Goal: Transaction & Acquisition: Purchase product/service

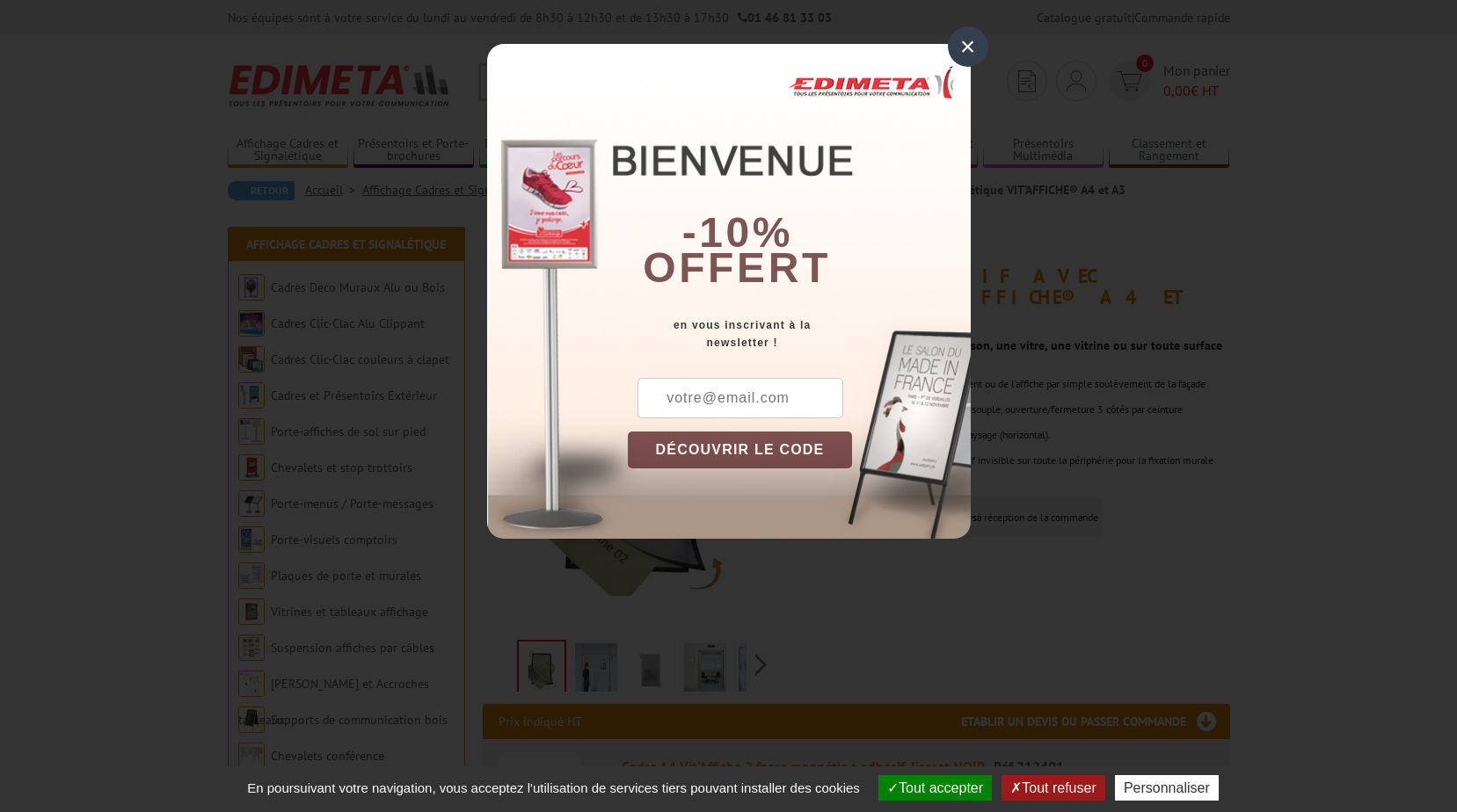
click at [971, 46] on div "×" at bounding box center [968, 46] width 41 height 41
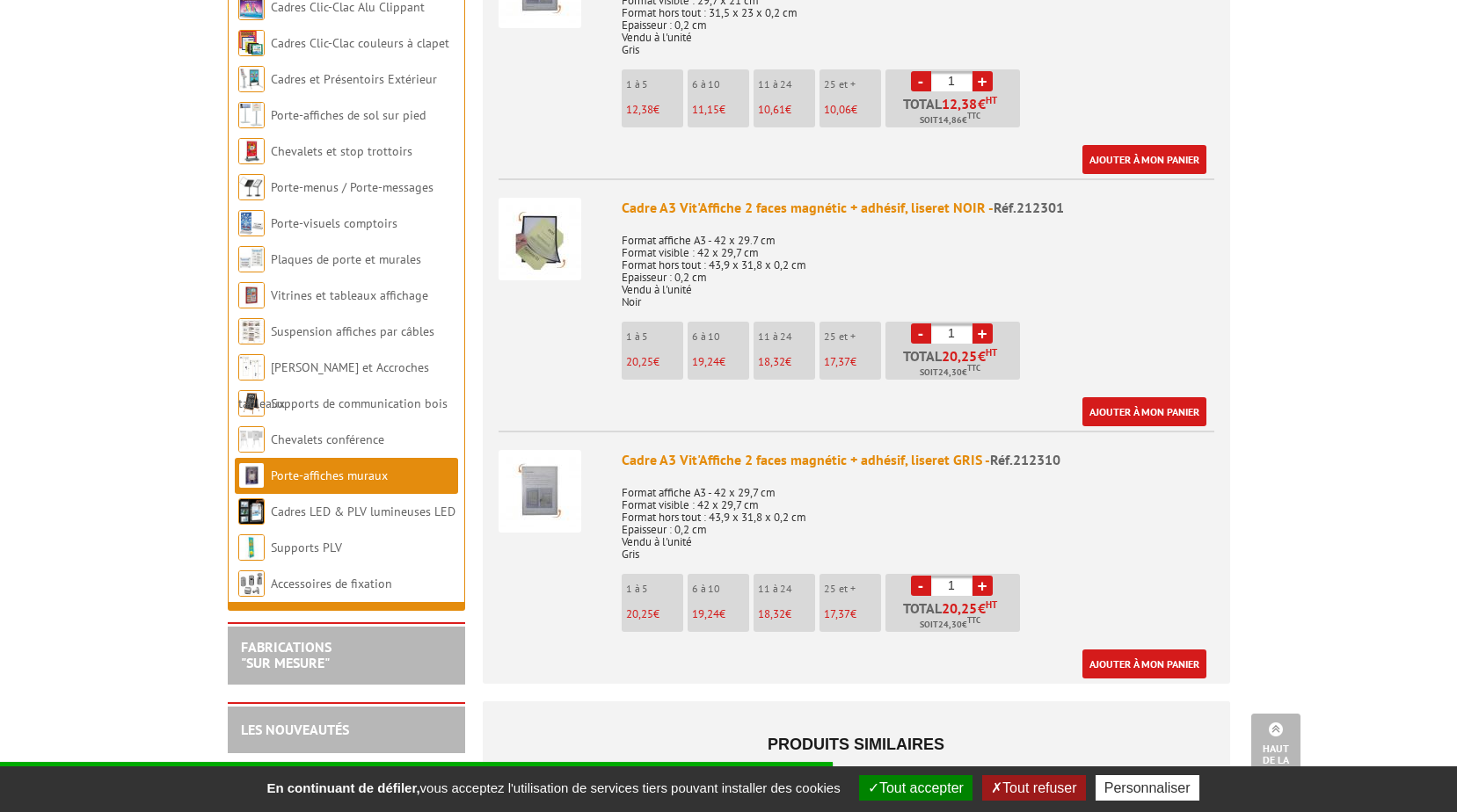
scroll to position [1055, 0]
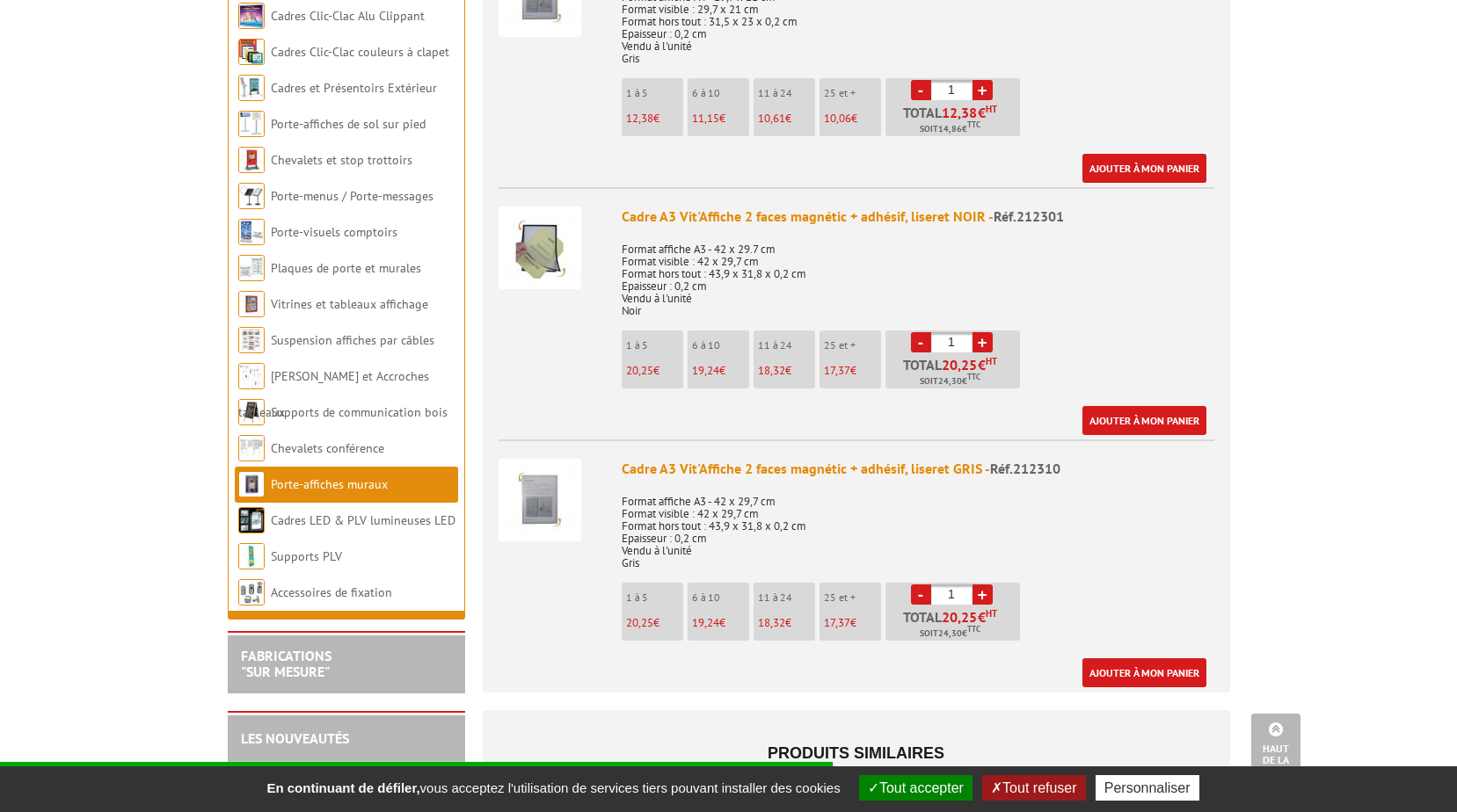
click at [985, 584] on link "+" at bounding box center [982, 594] width 20 height 20
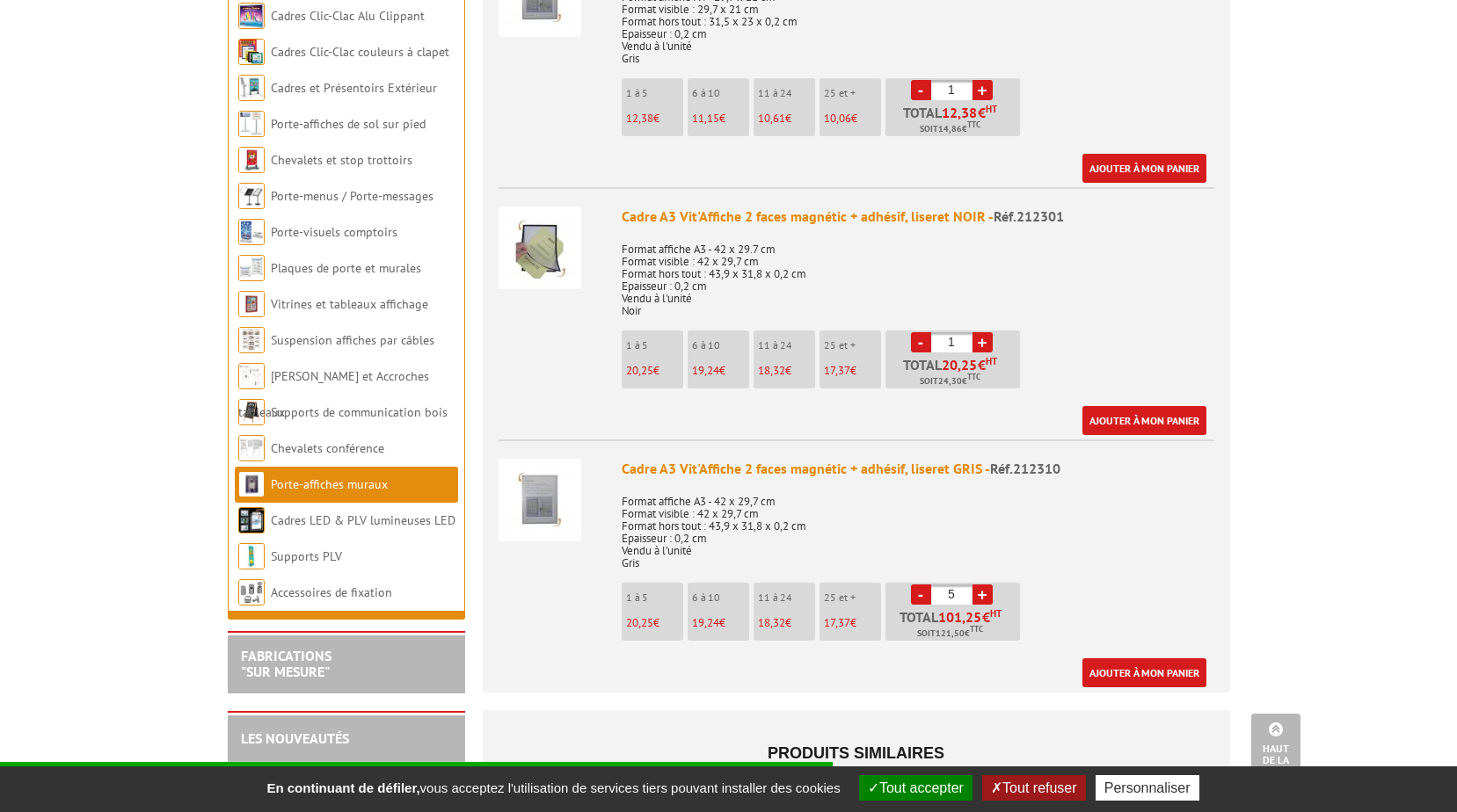
type input "6"
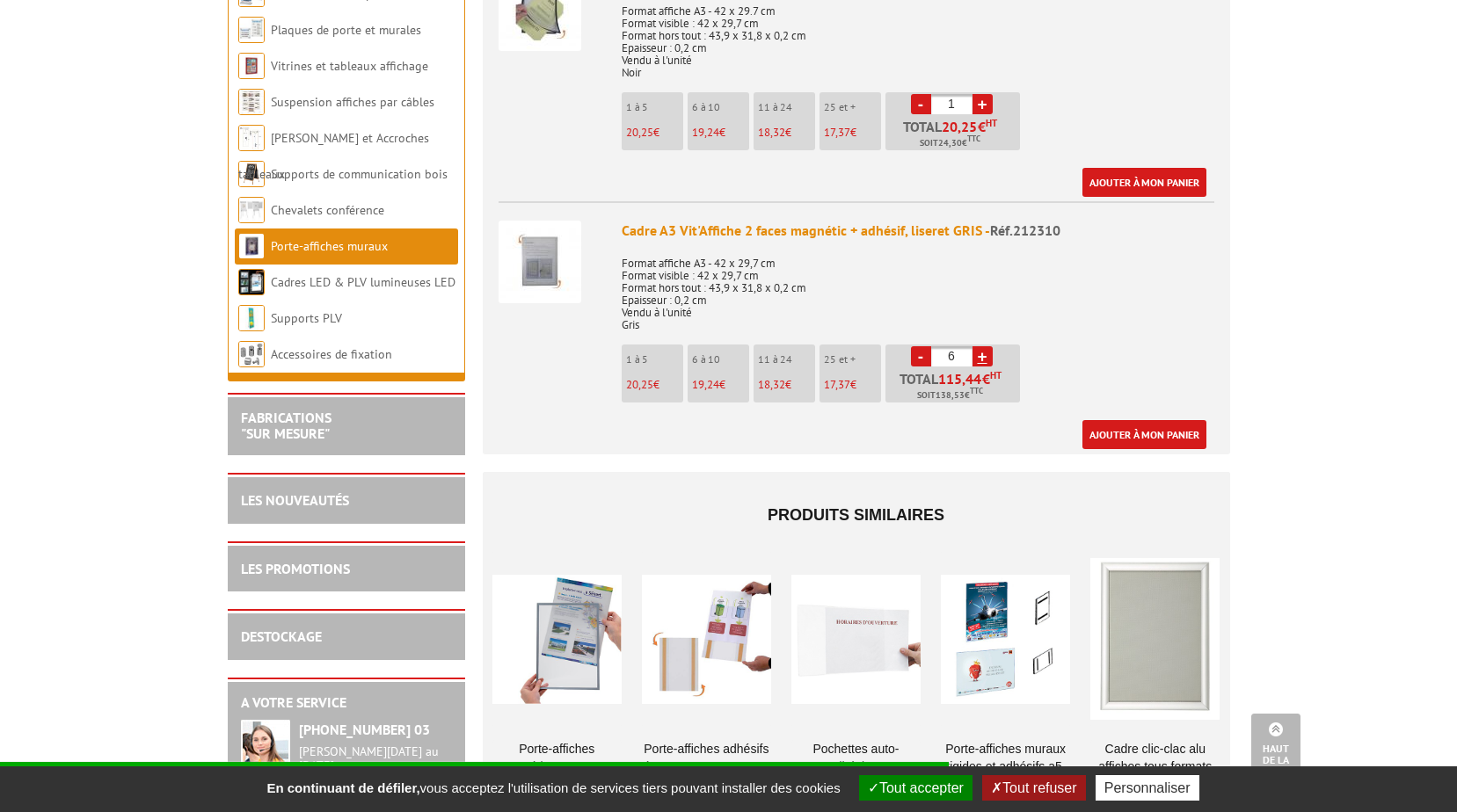
scroll to position [1319, 0]
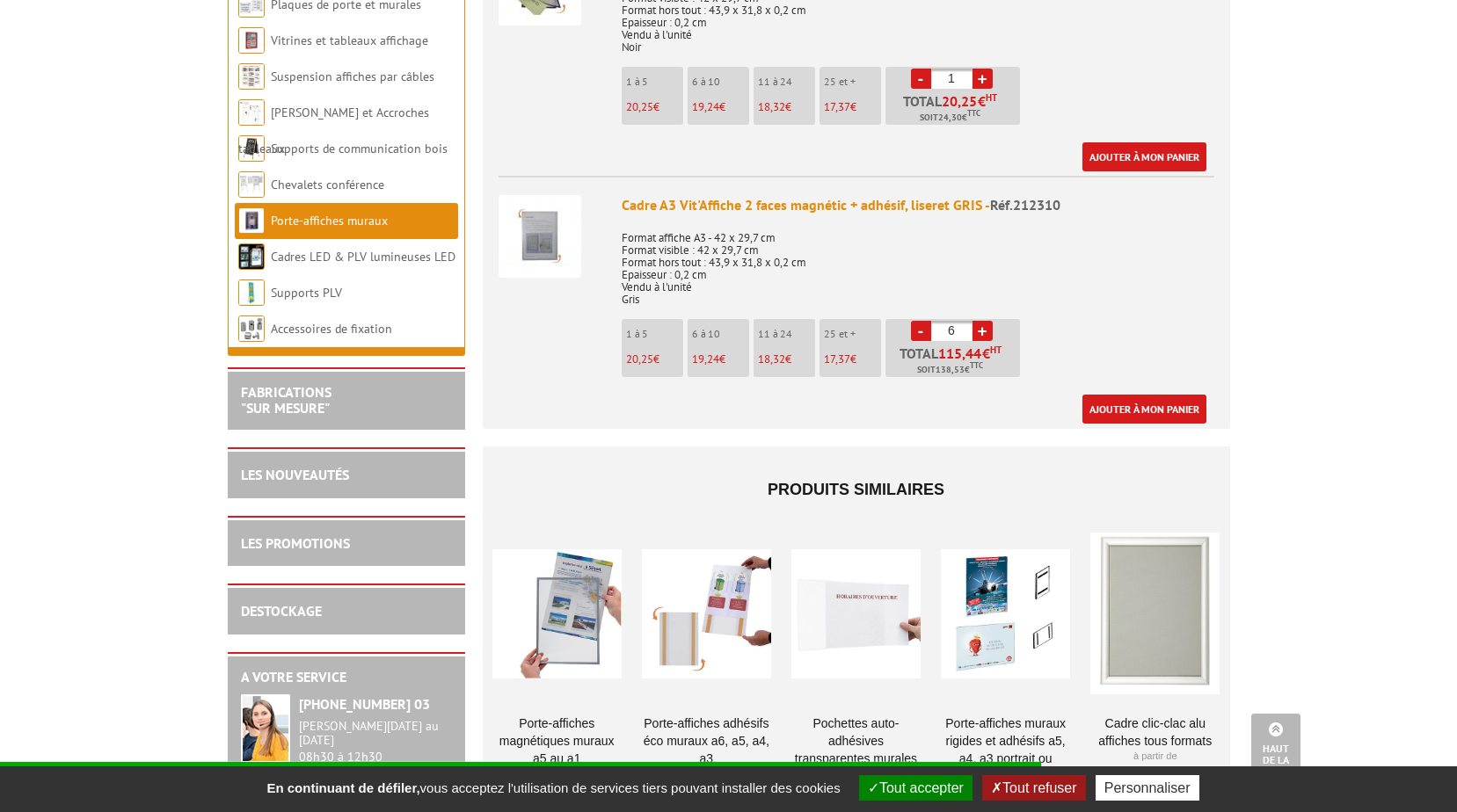
click at [537, 221] on img at bounding box center [540, 237] width 83 height 83
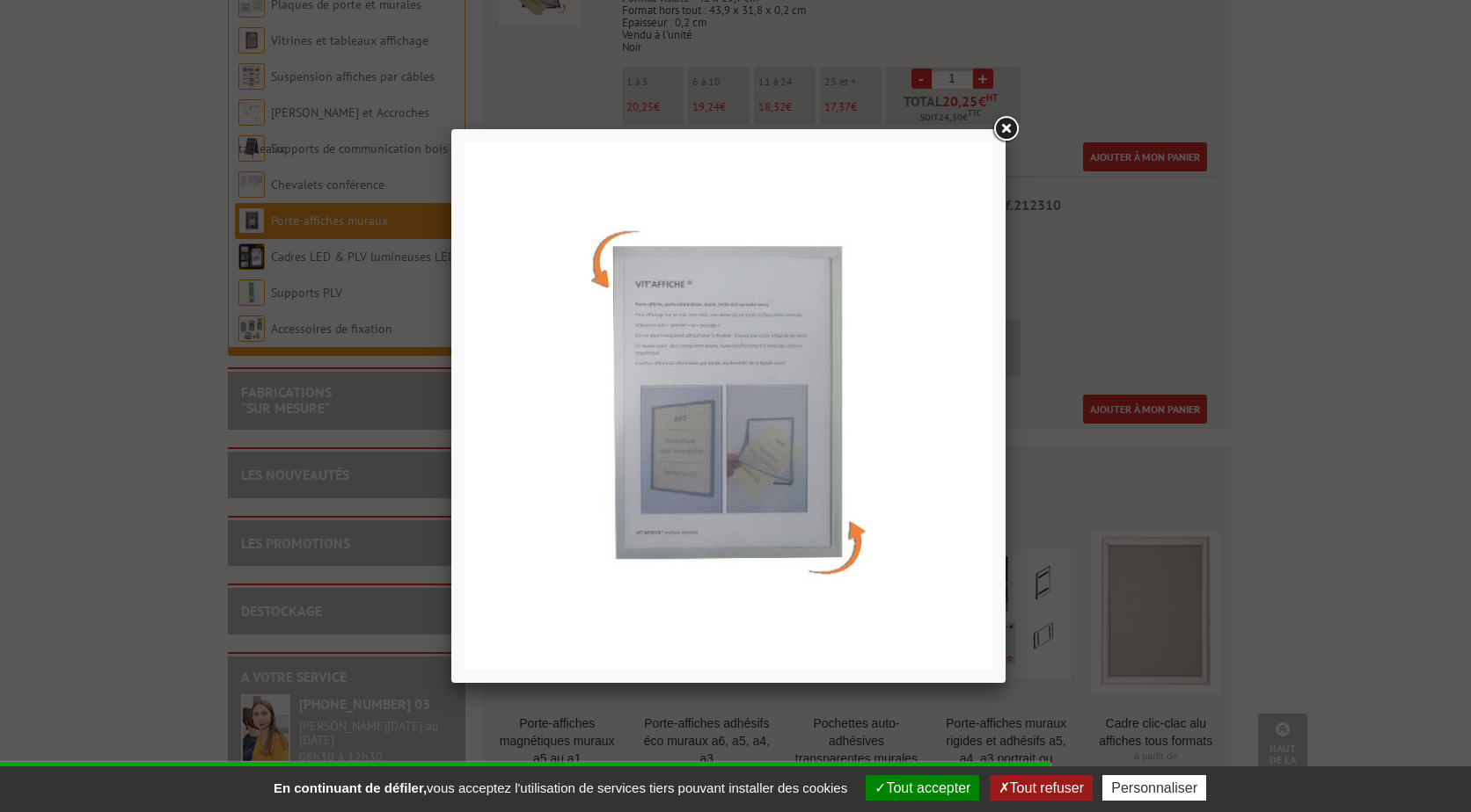
click at [1003, 125] on link at bounding box center [1006, 129] width 32 height 32
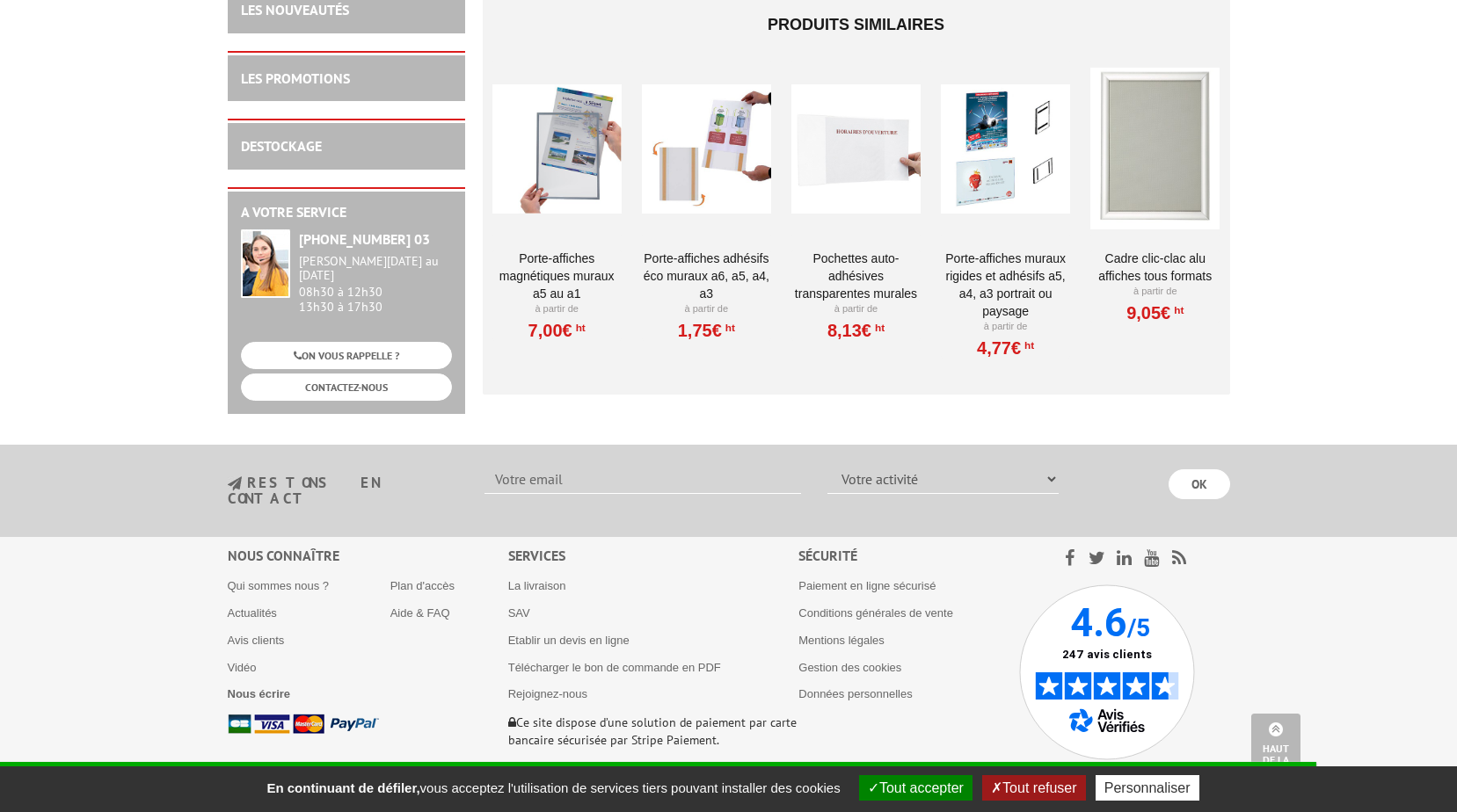
scroll to position [1788, 0]
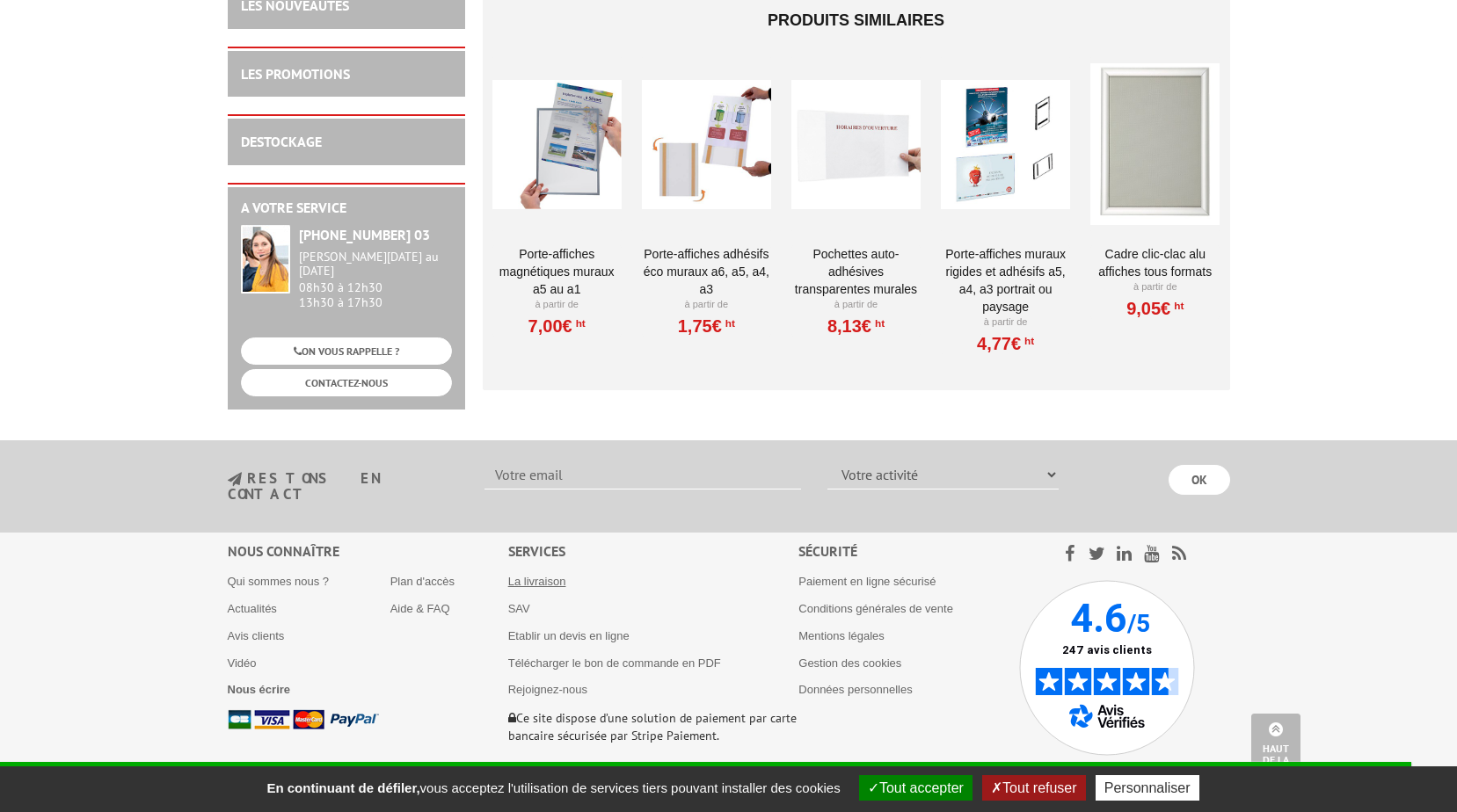
click at [549, 575] on link "La livraison" at bounding box center [536, 582] width 58 height 13
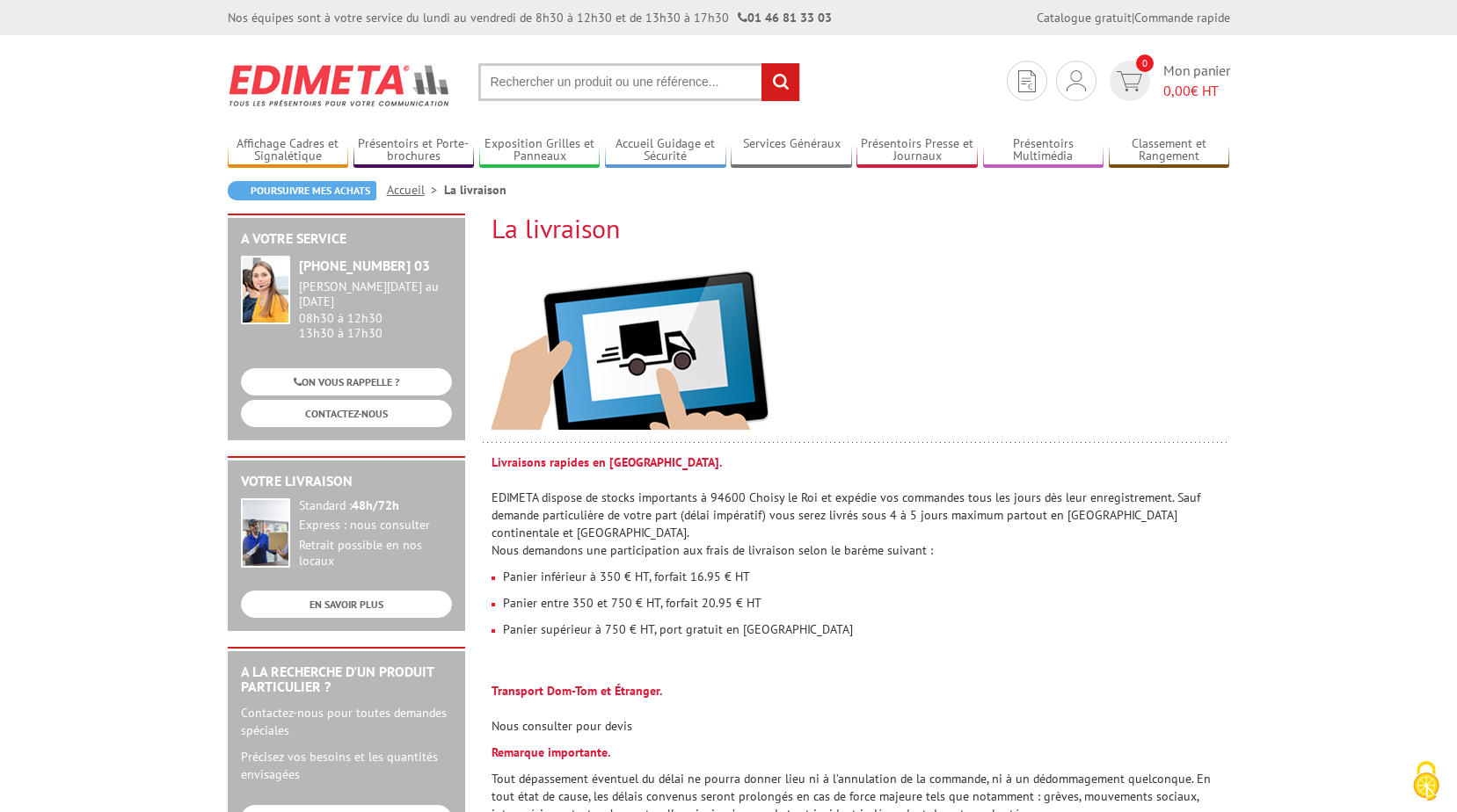
click at [752, 568] on p "Panier inférieur à 350 € HT, forfait 16.95 € HT" at bounding box center [856, 577] width 730 height 18
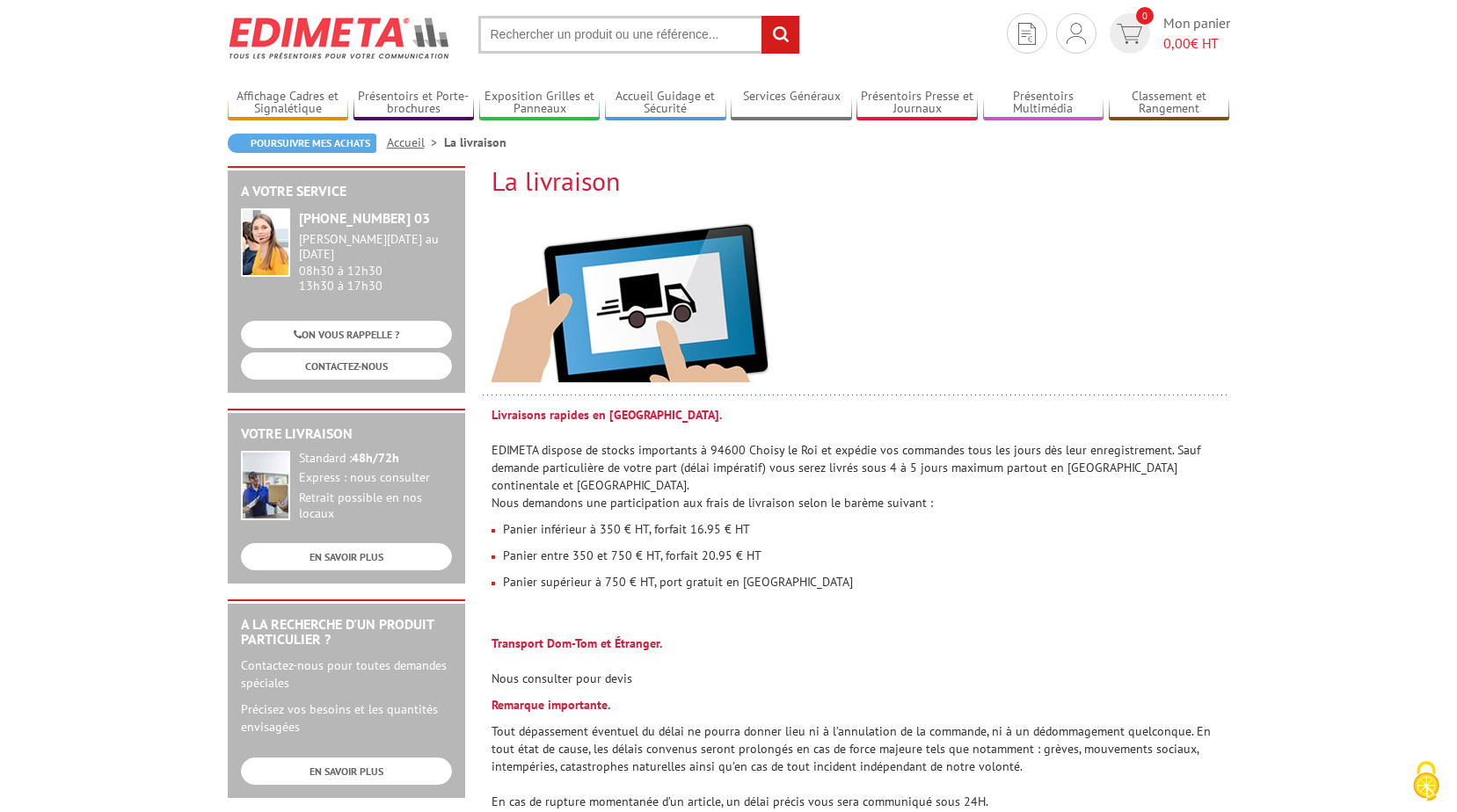
scroll to position [88, 0]
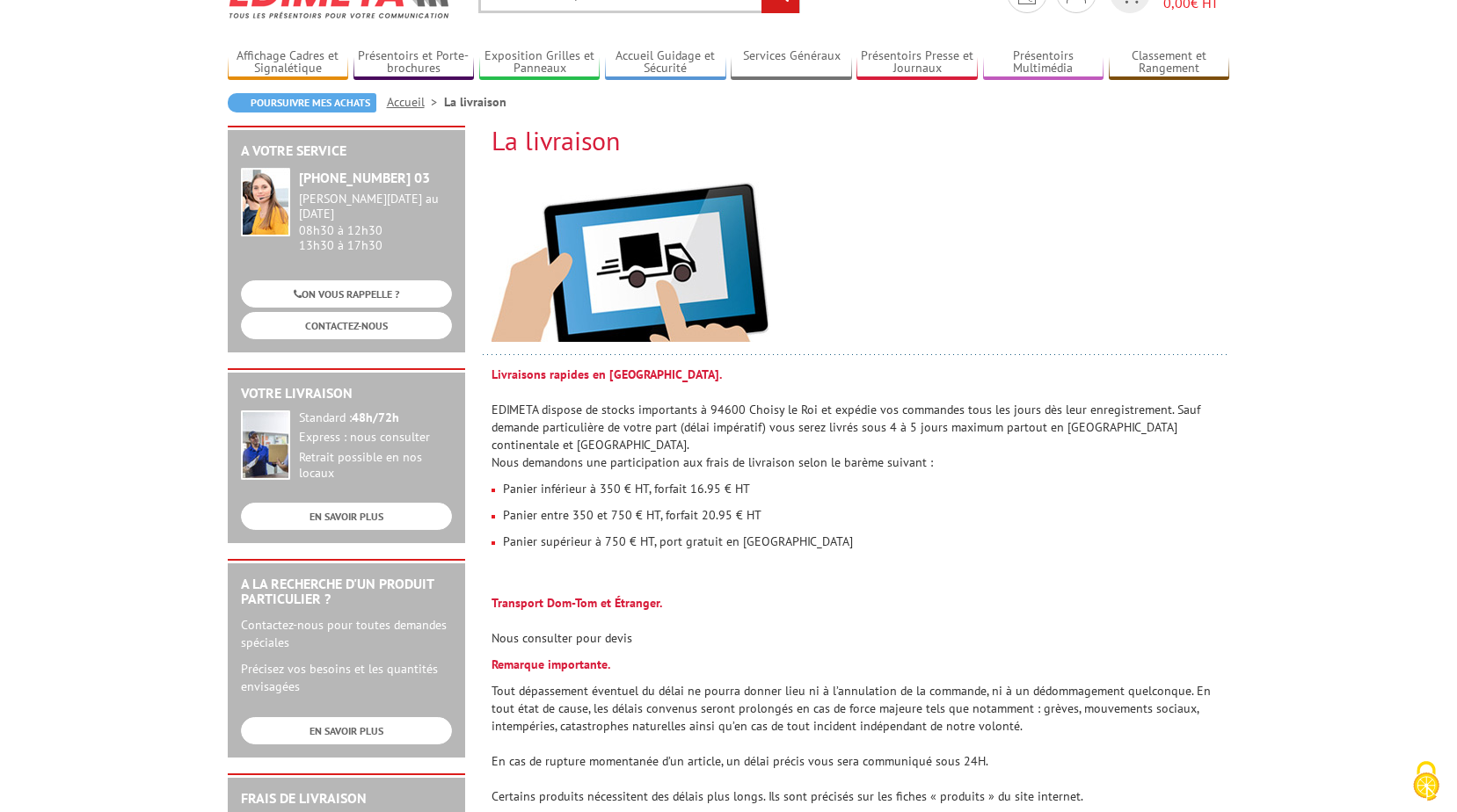
click at [581, 262] on img at bounding box center [631, 262] width 279 height 161
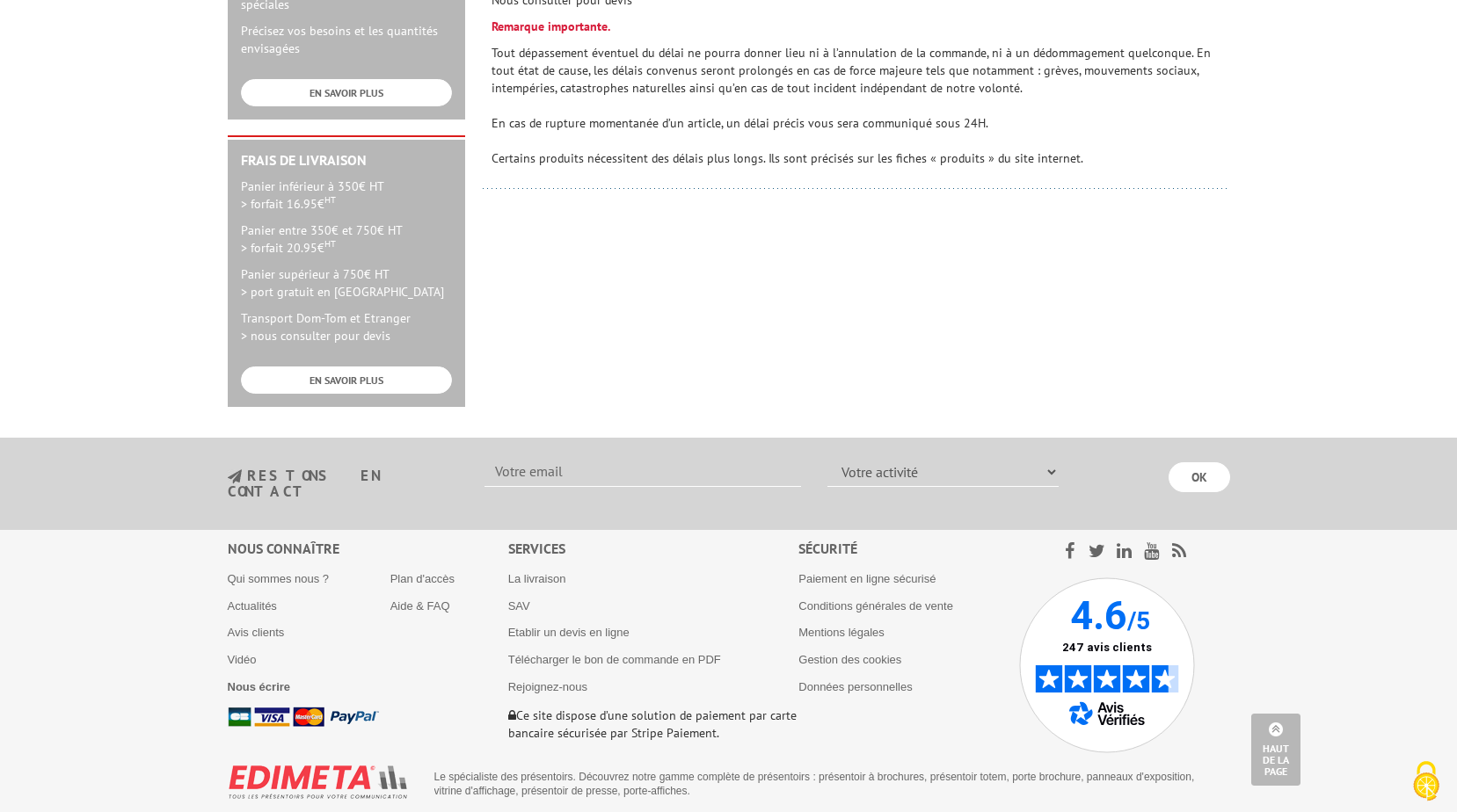
scroll to position [734, 0]
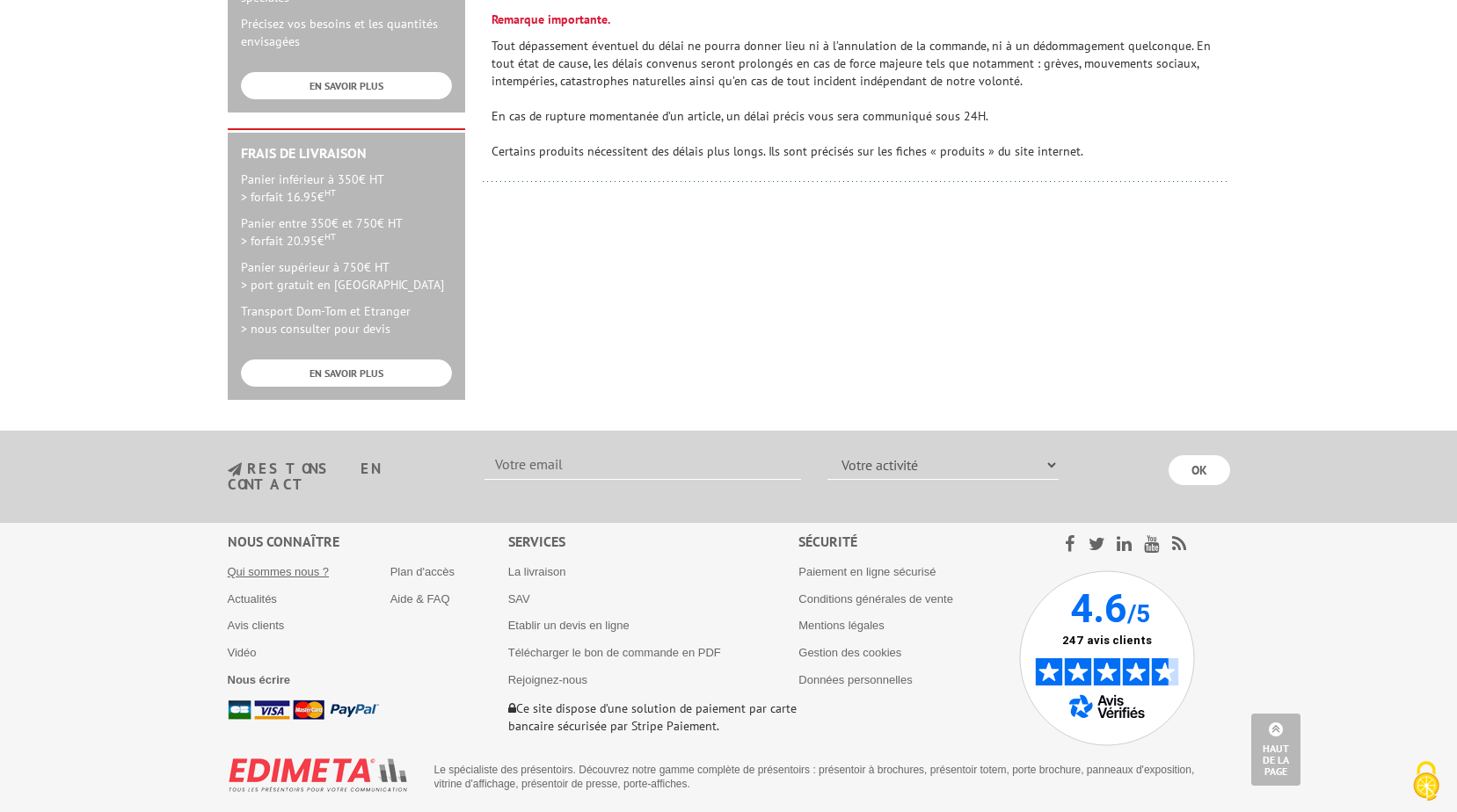
click at [283, 566] on link "Qui sommes nous ?" at bounding box center [279, 572] width 102 height 13
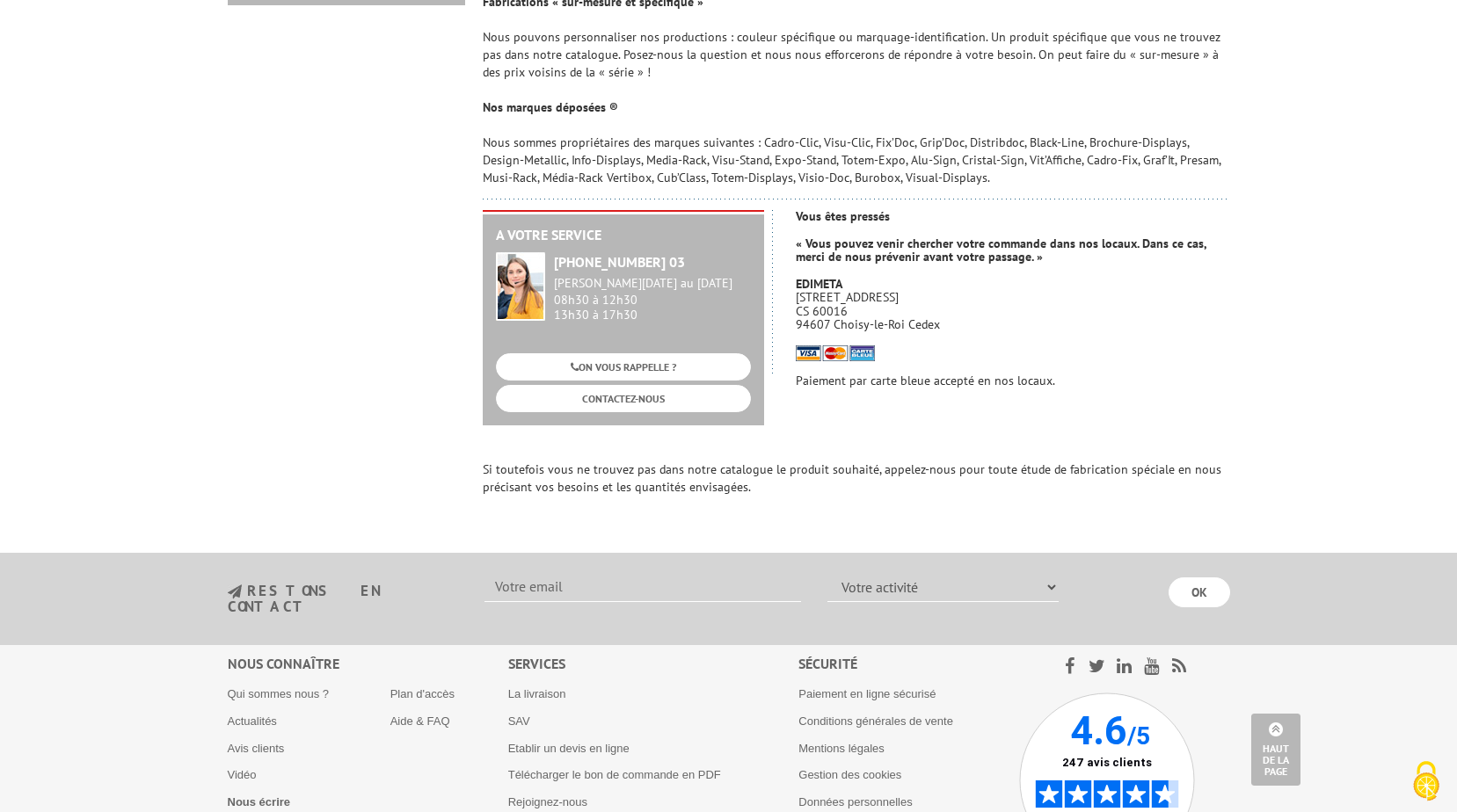
scroll to position [1143, 0]
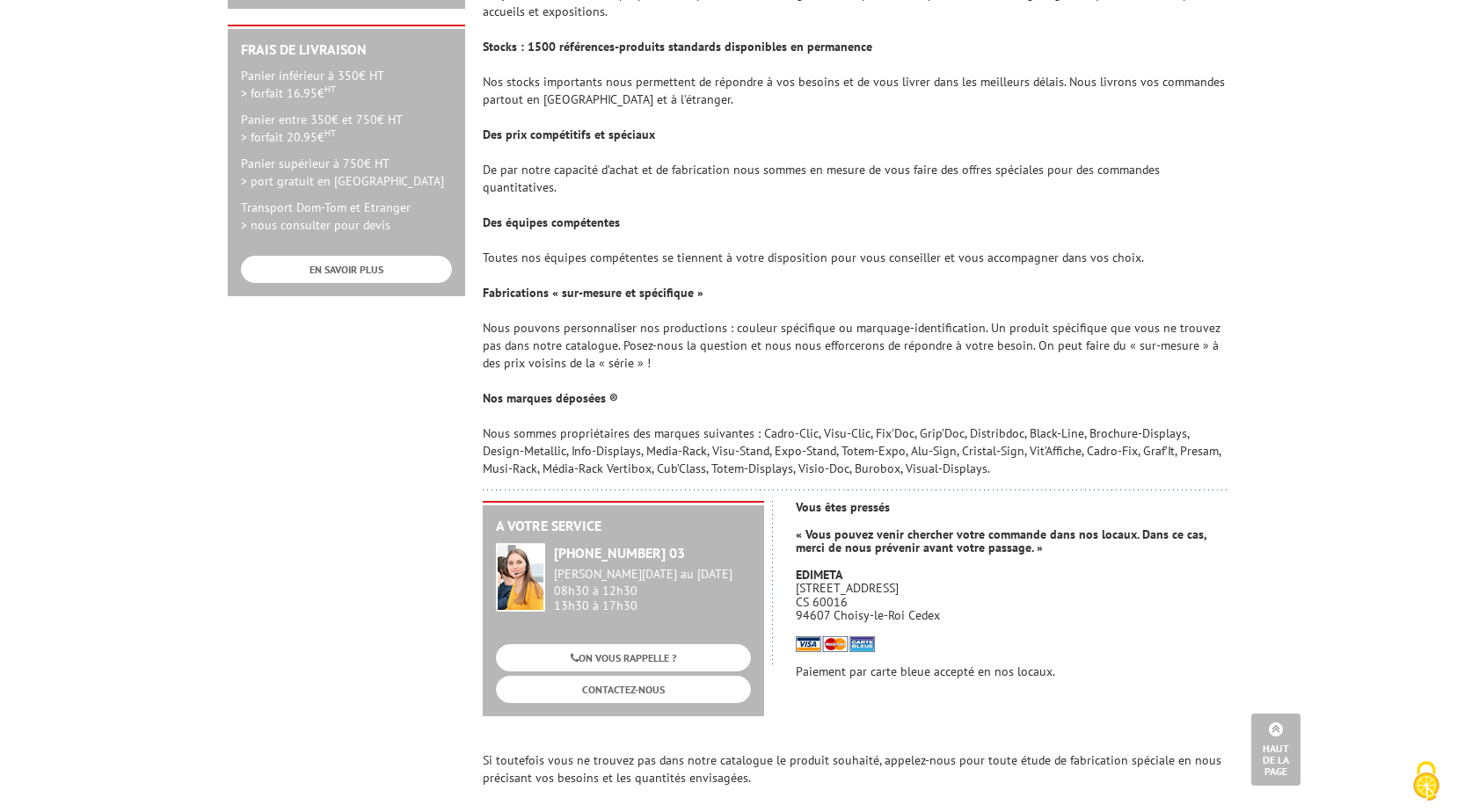
scroll to position [791, 0]
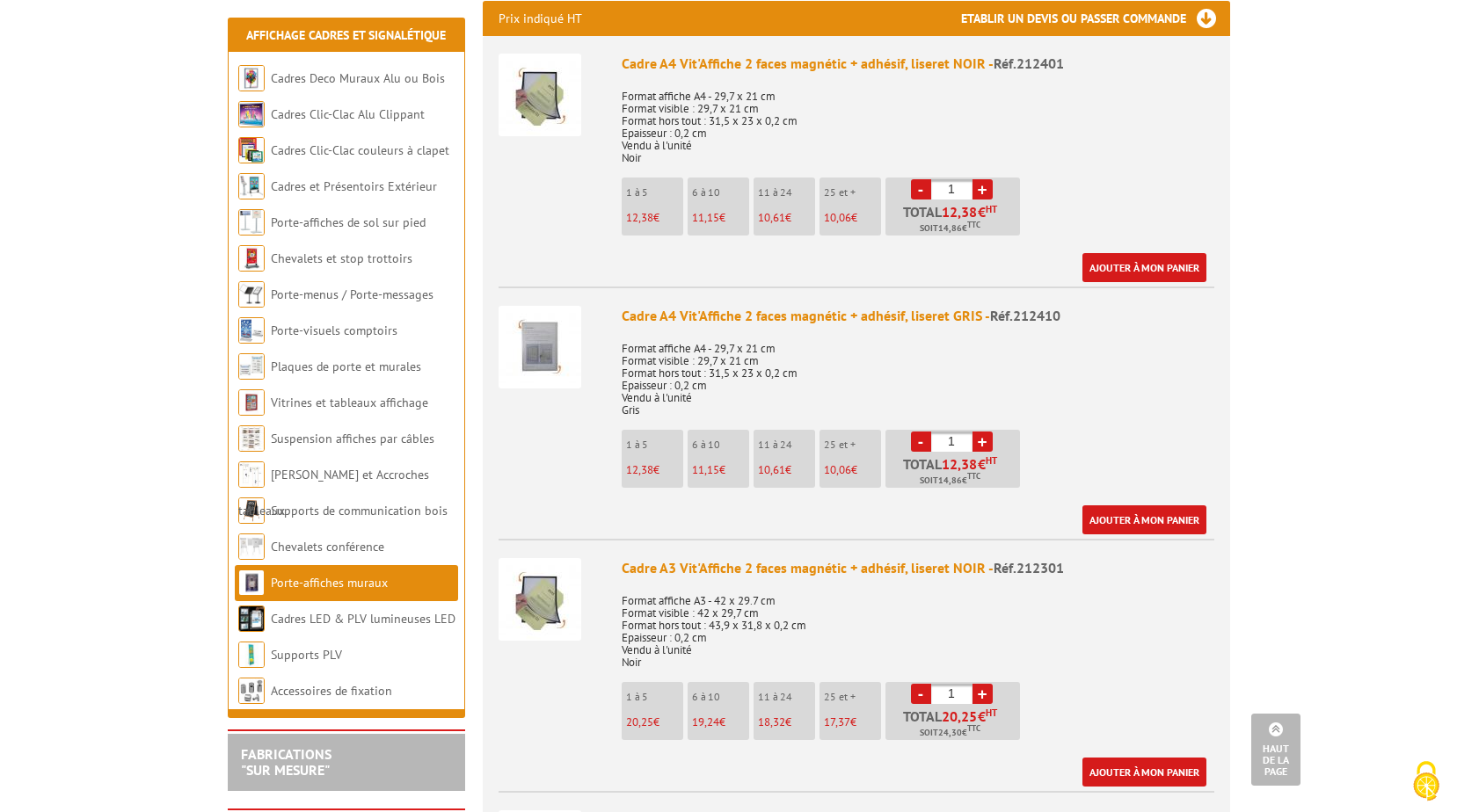
scroll to position [879, 0]
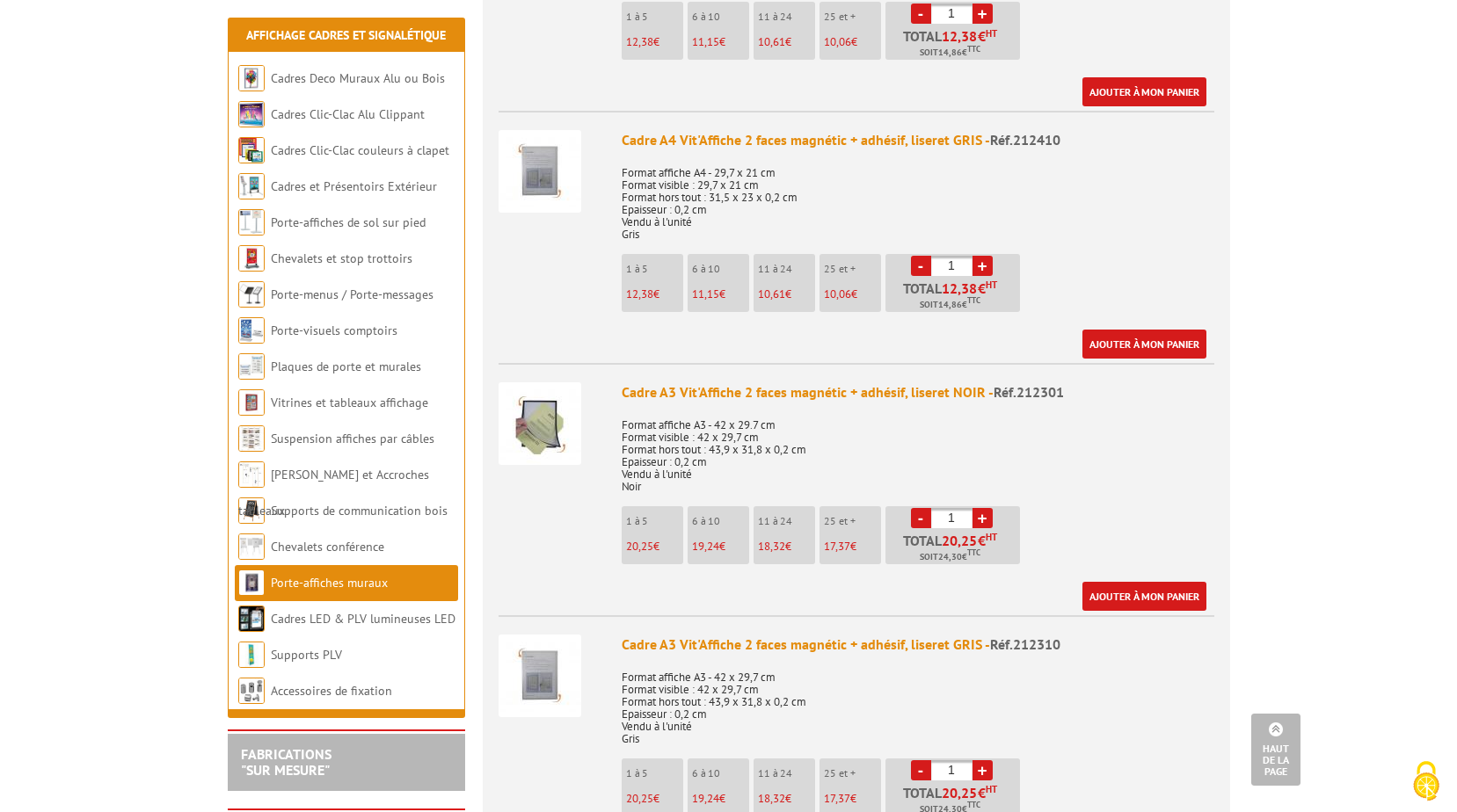
click at [980, 256] on link "+" at bounding box center [982, 265] width 20 height 20
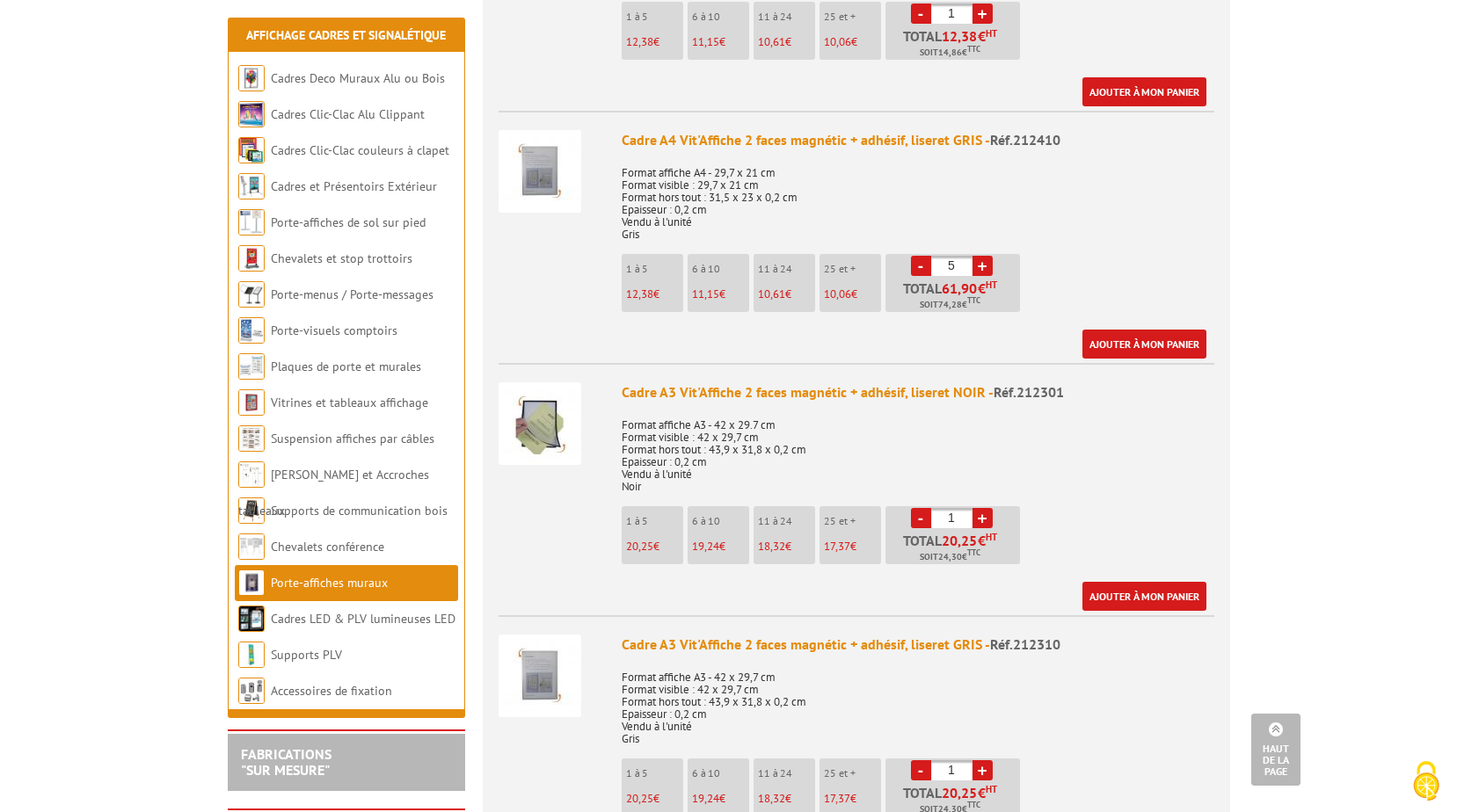
type input "6"
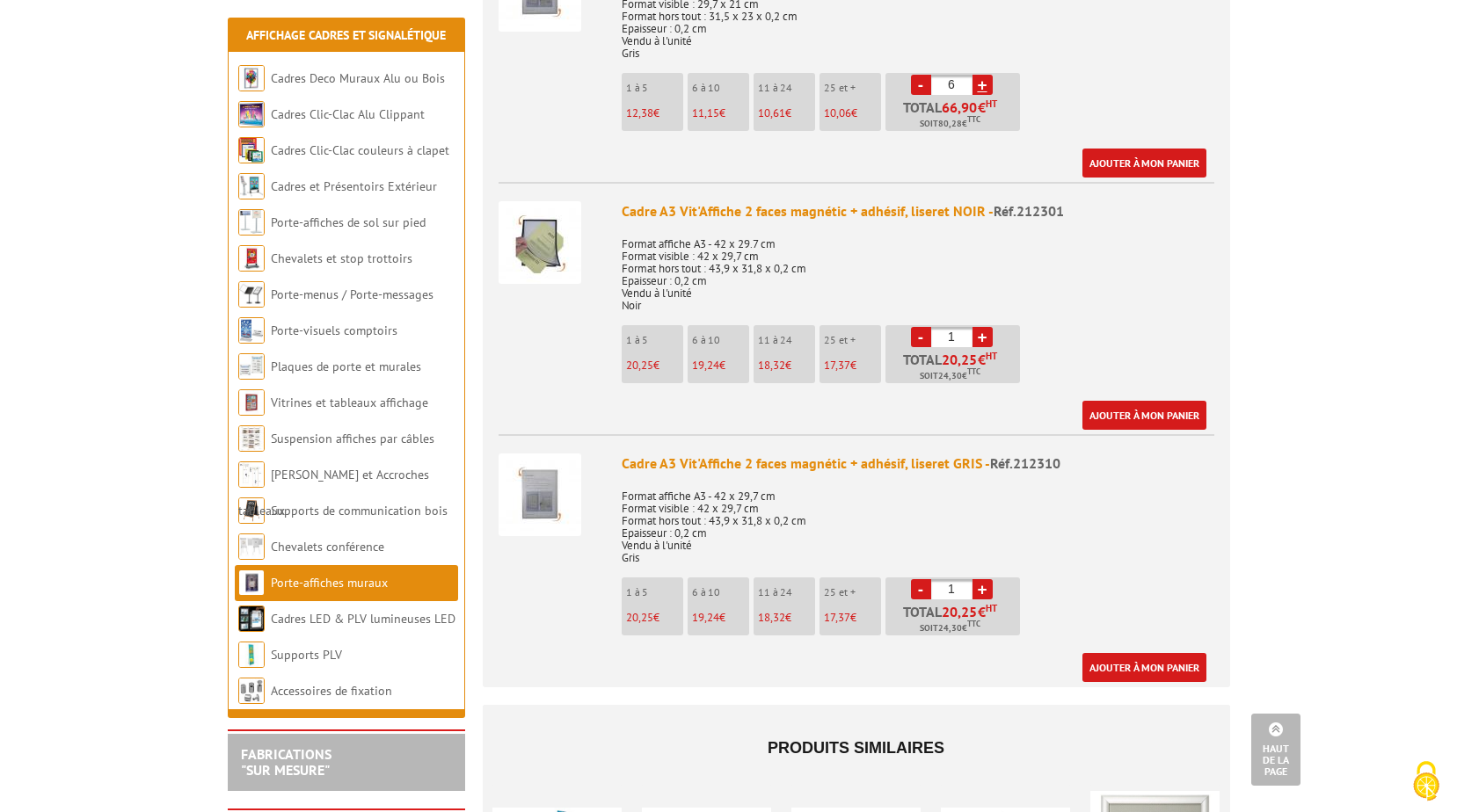
scroll to position [1143, 0]
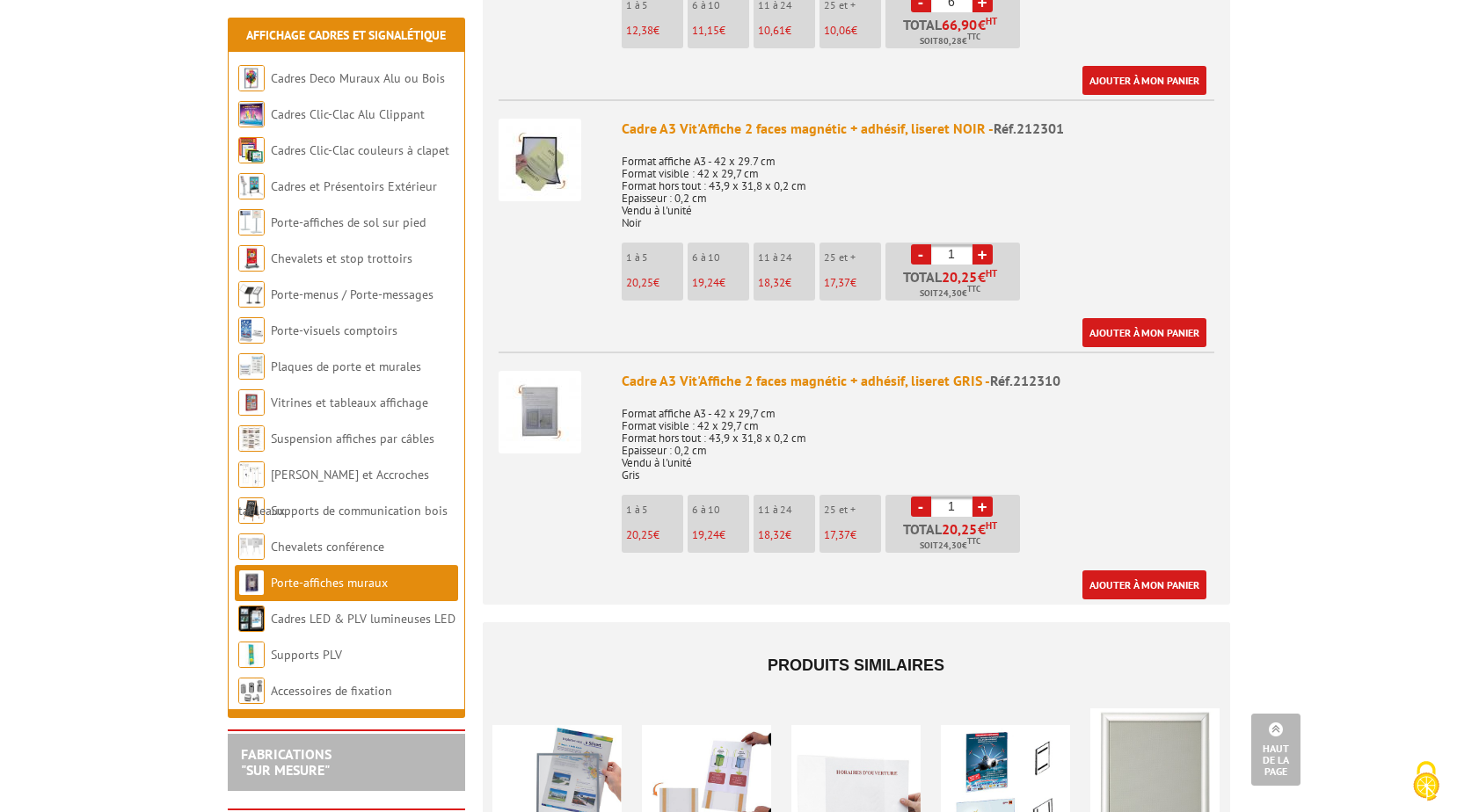
click at [986, 497] on link "+" at bounding box center [982, 506] width 20 height 20
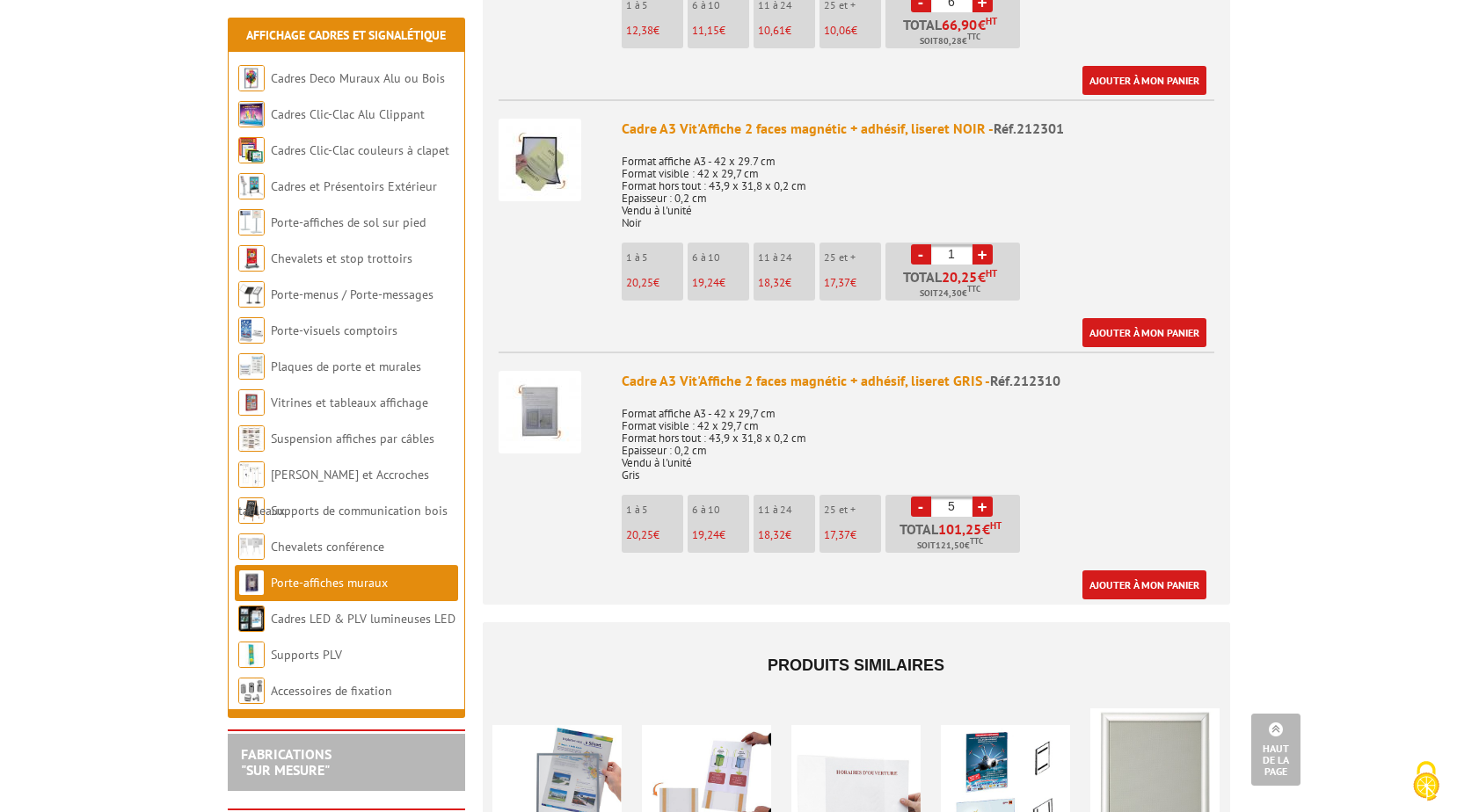
type input "6"
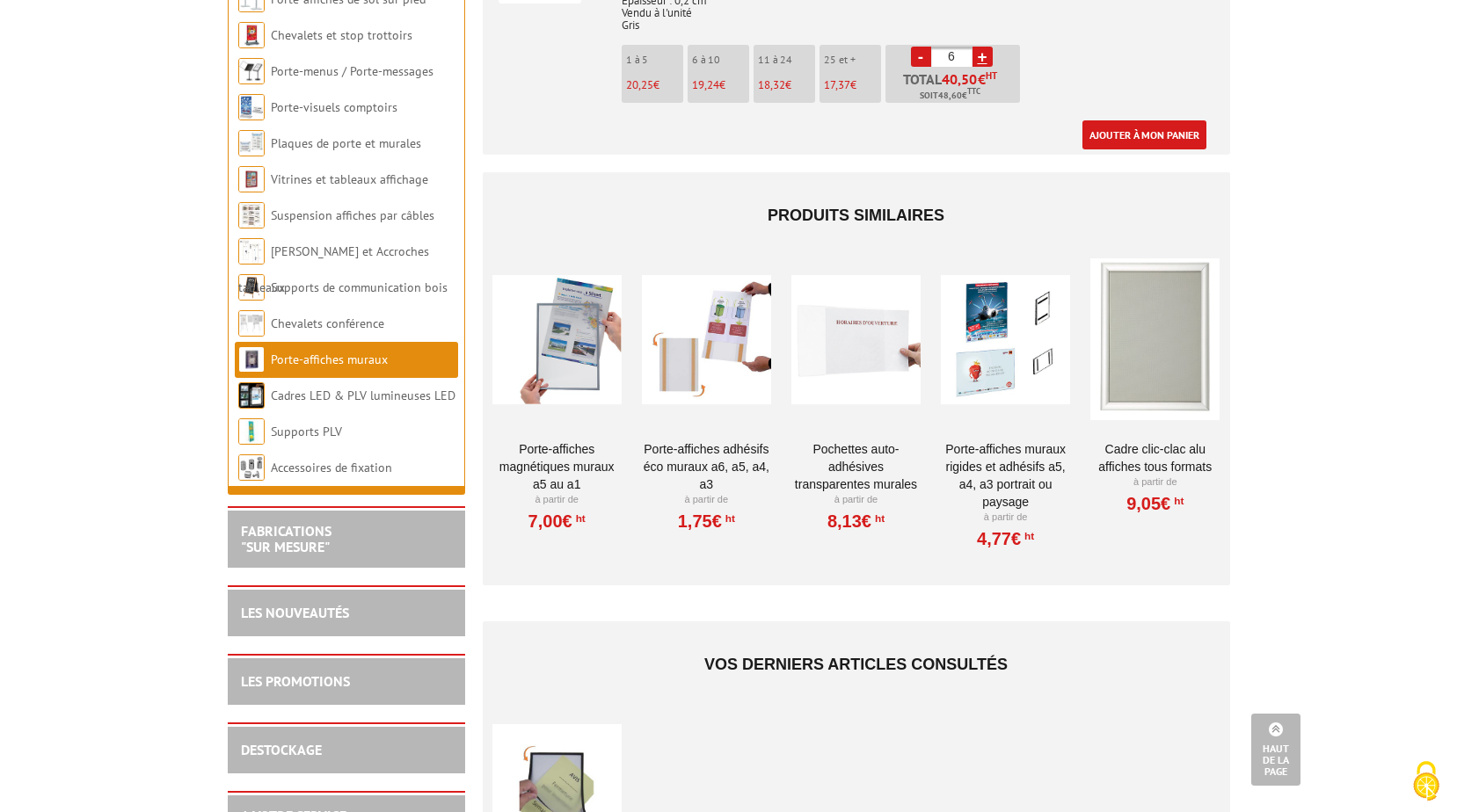
scroll to position [1670, 0]
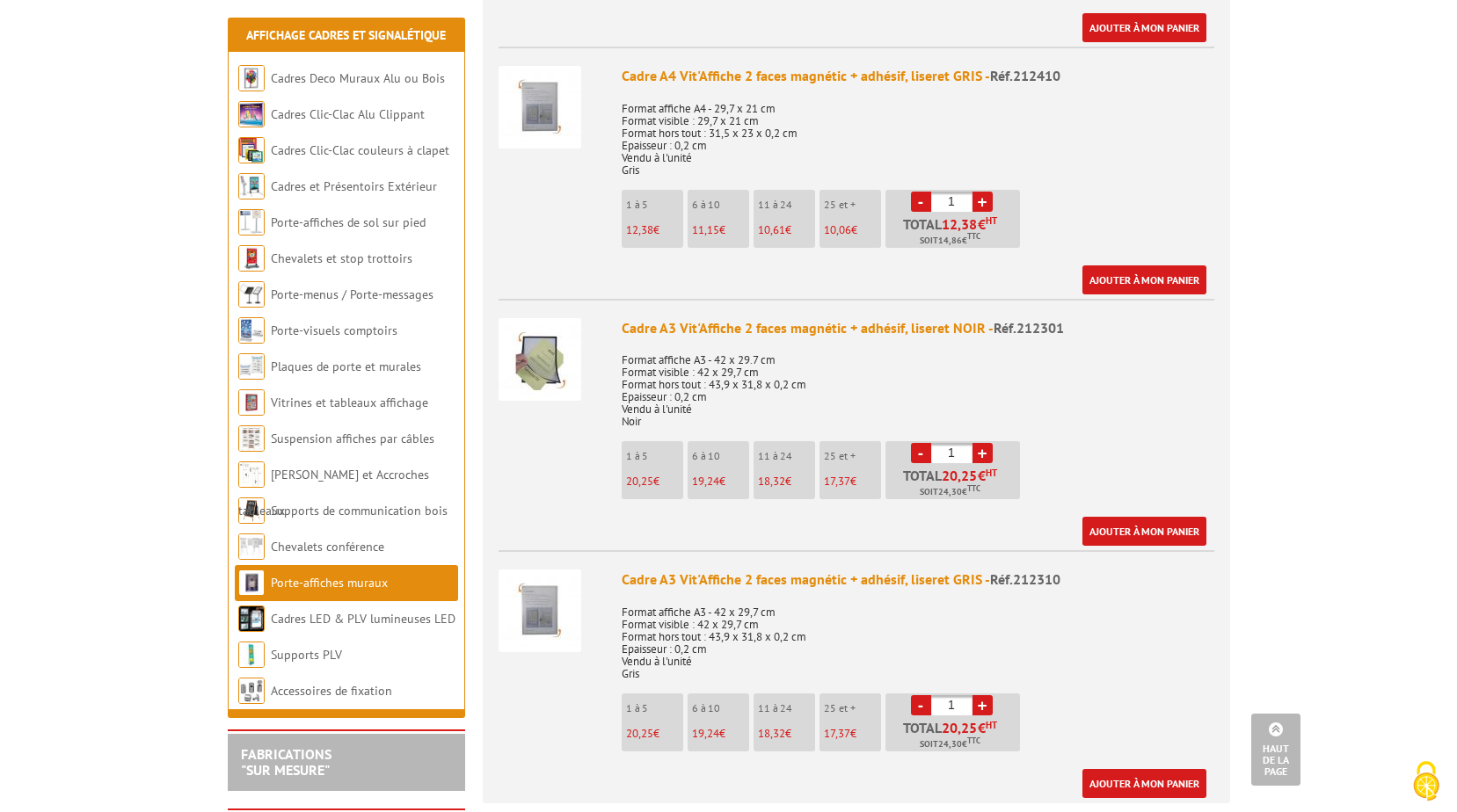
scroll to position [1231, 0]
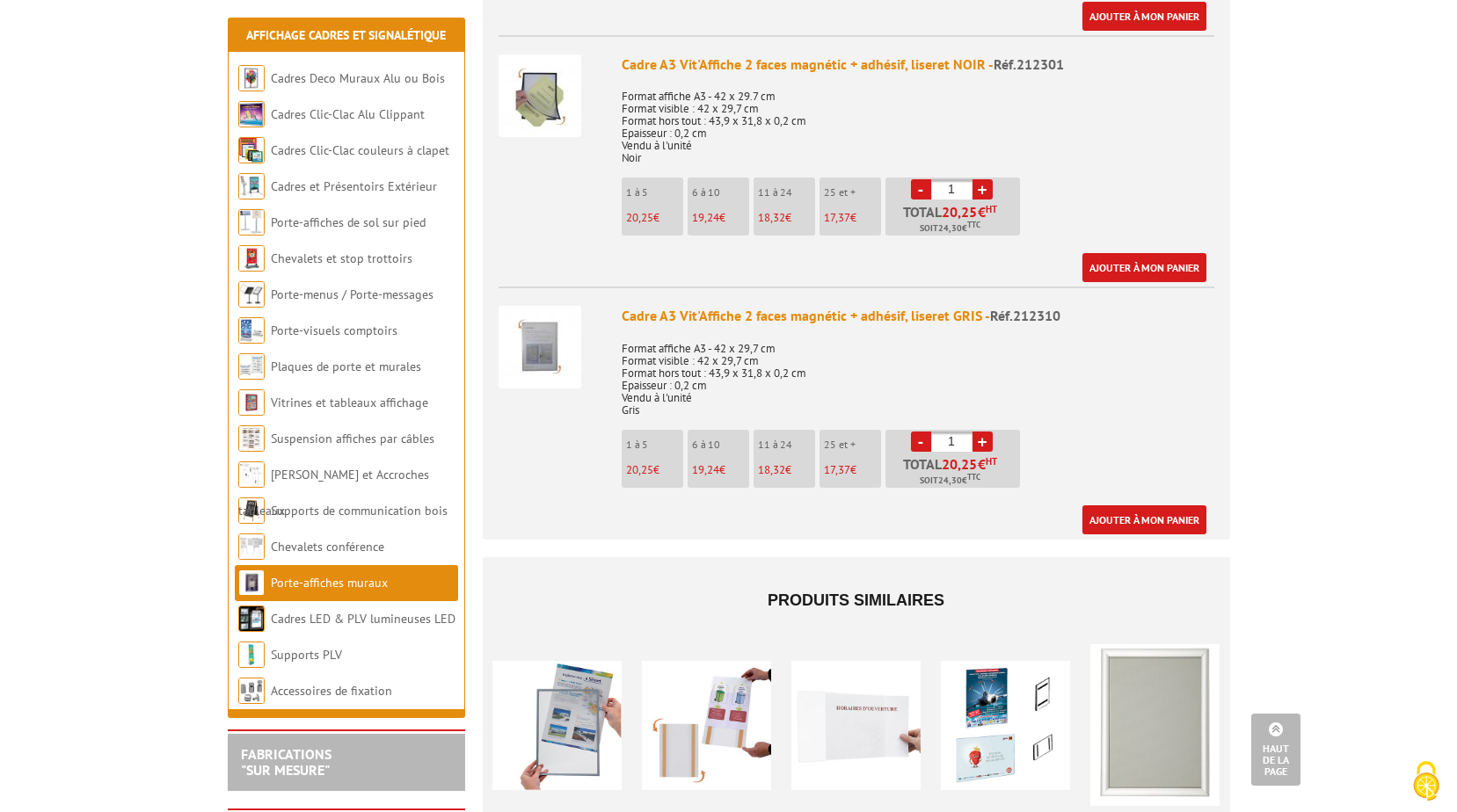
click at [986, 431] on link "+" at bounding box center [982, 441] width 20 height 20
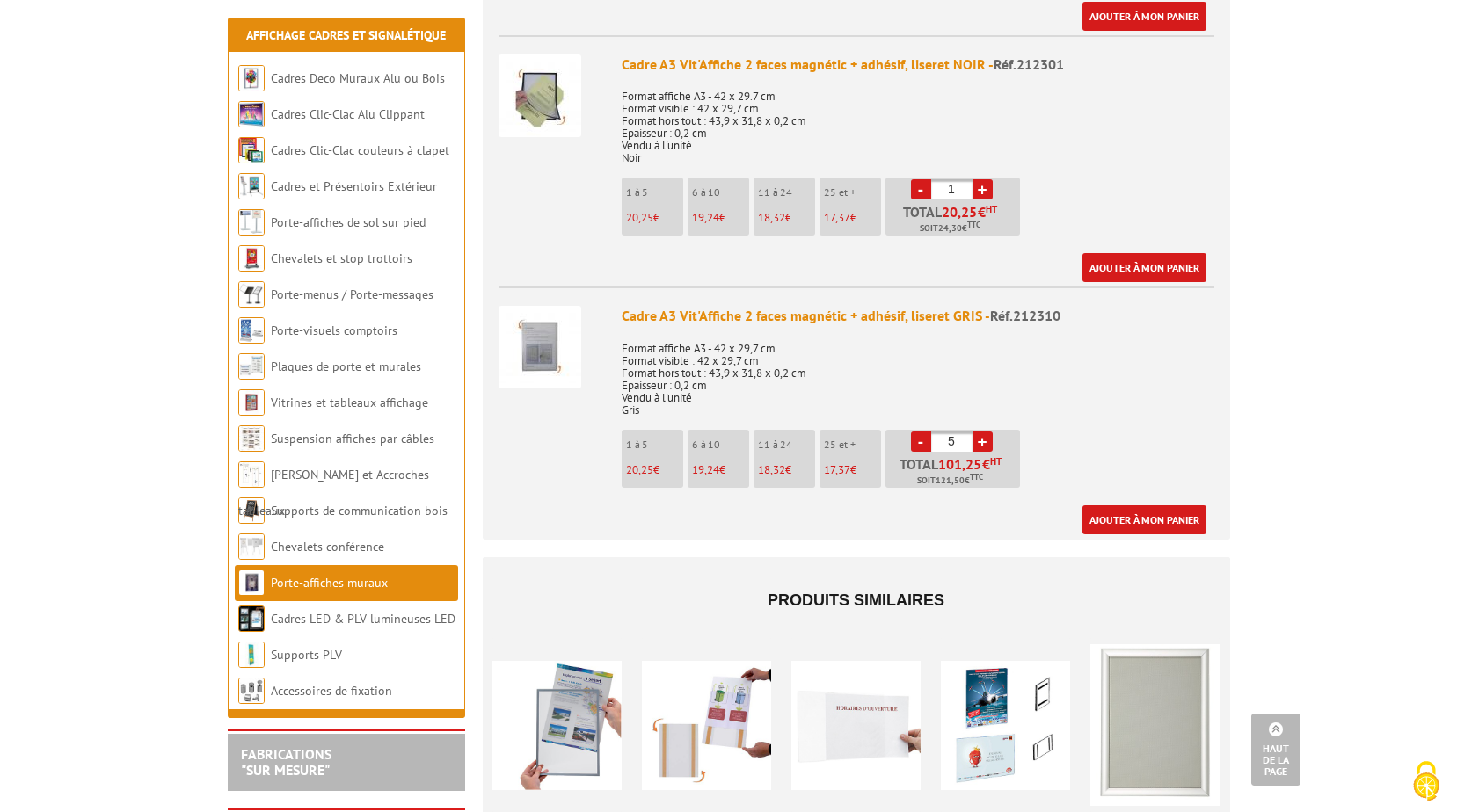
type input "6"
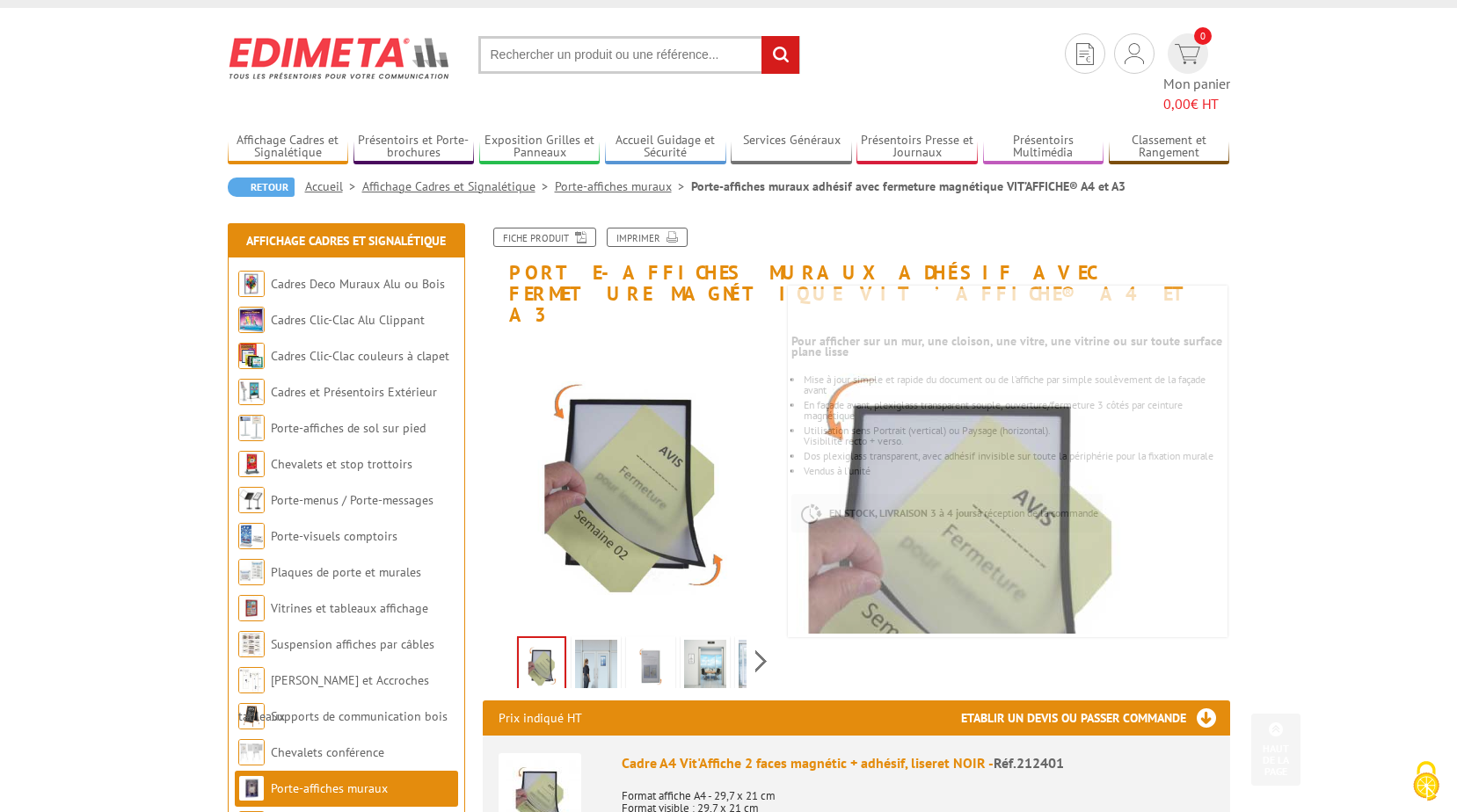
scroll to position [0, 0]
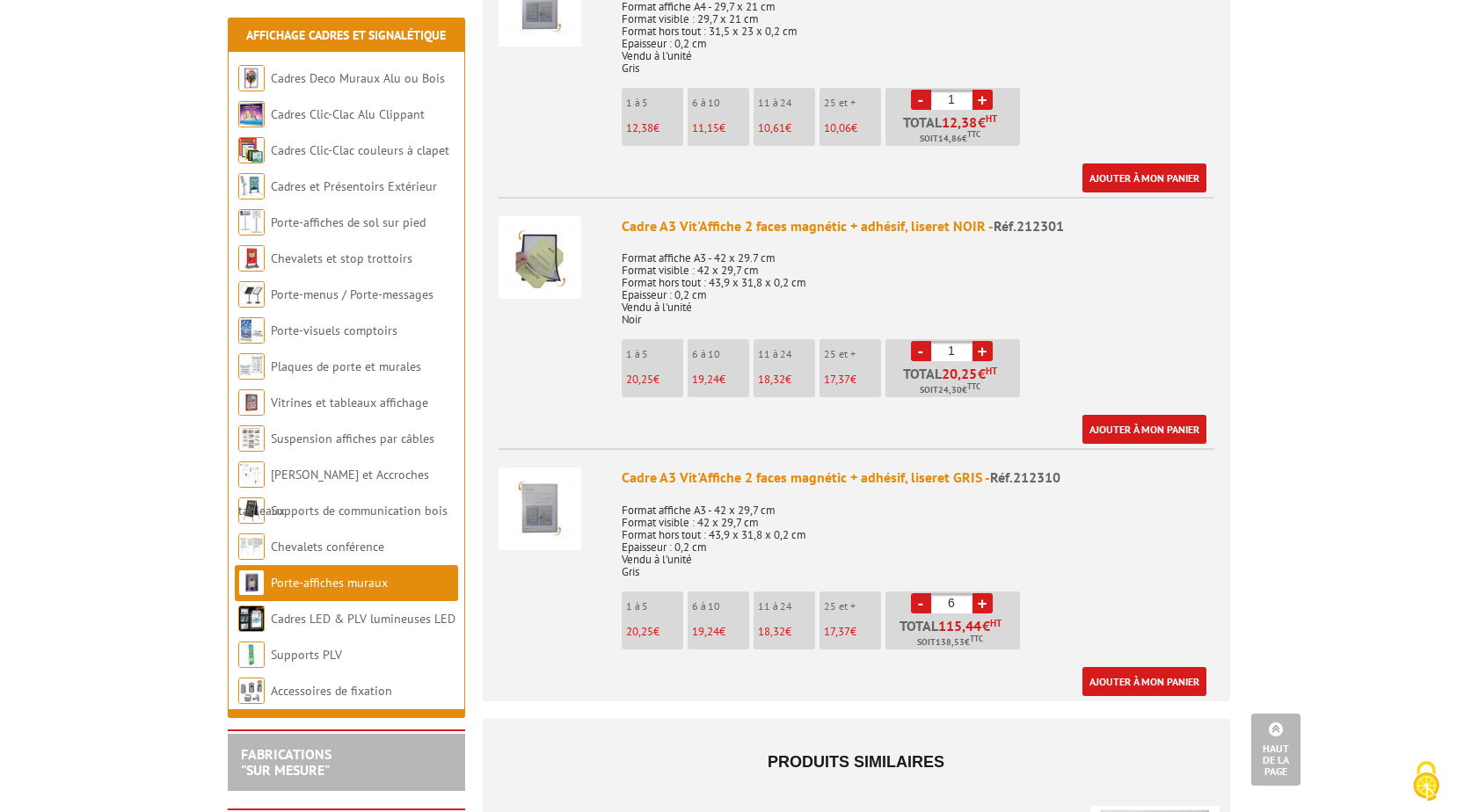
scroll to position [1231, 0]
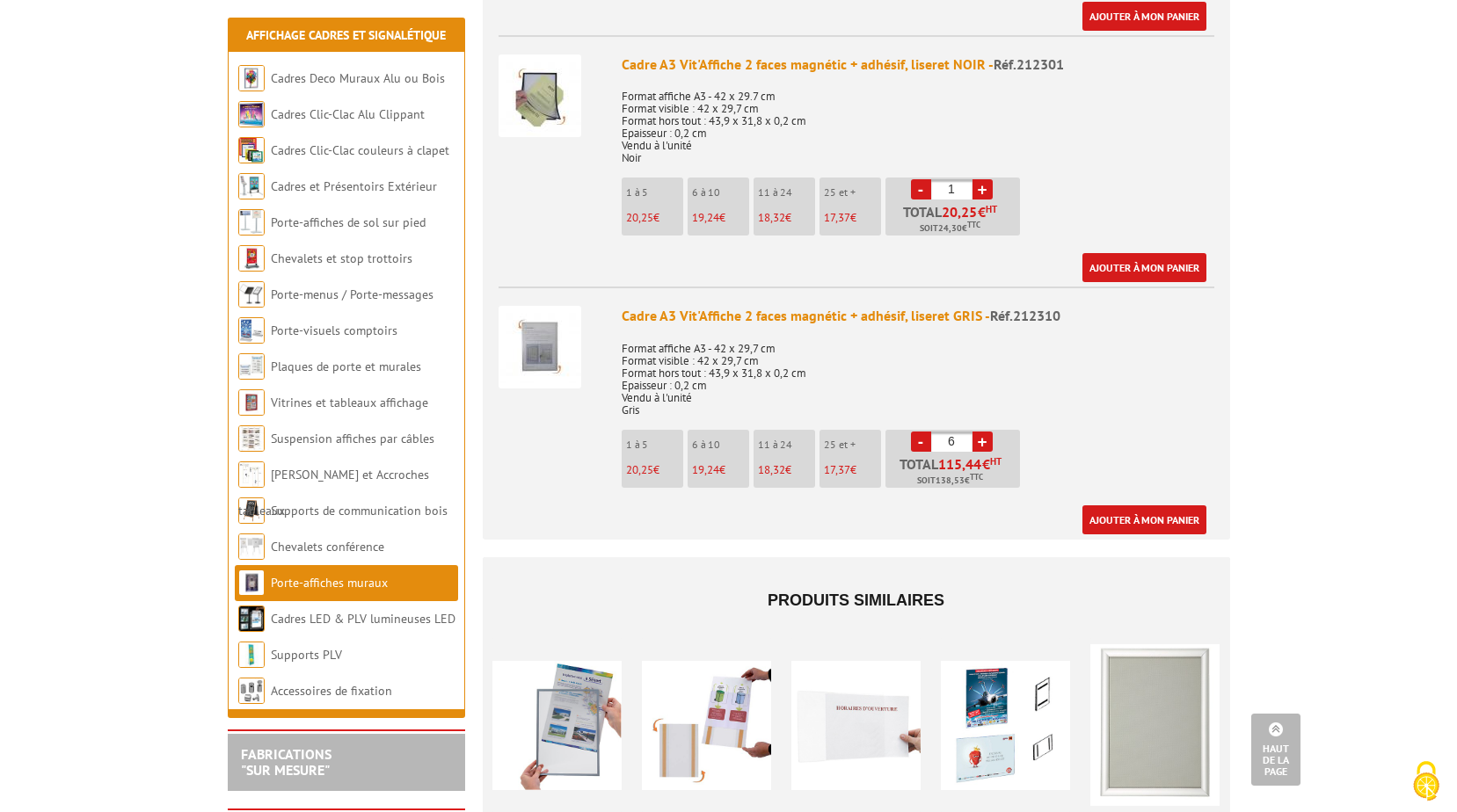
click at [973, 474] on span "Soit 138,53 € TTC" at bounding box center [950, 481] width 66 height 14
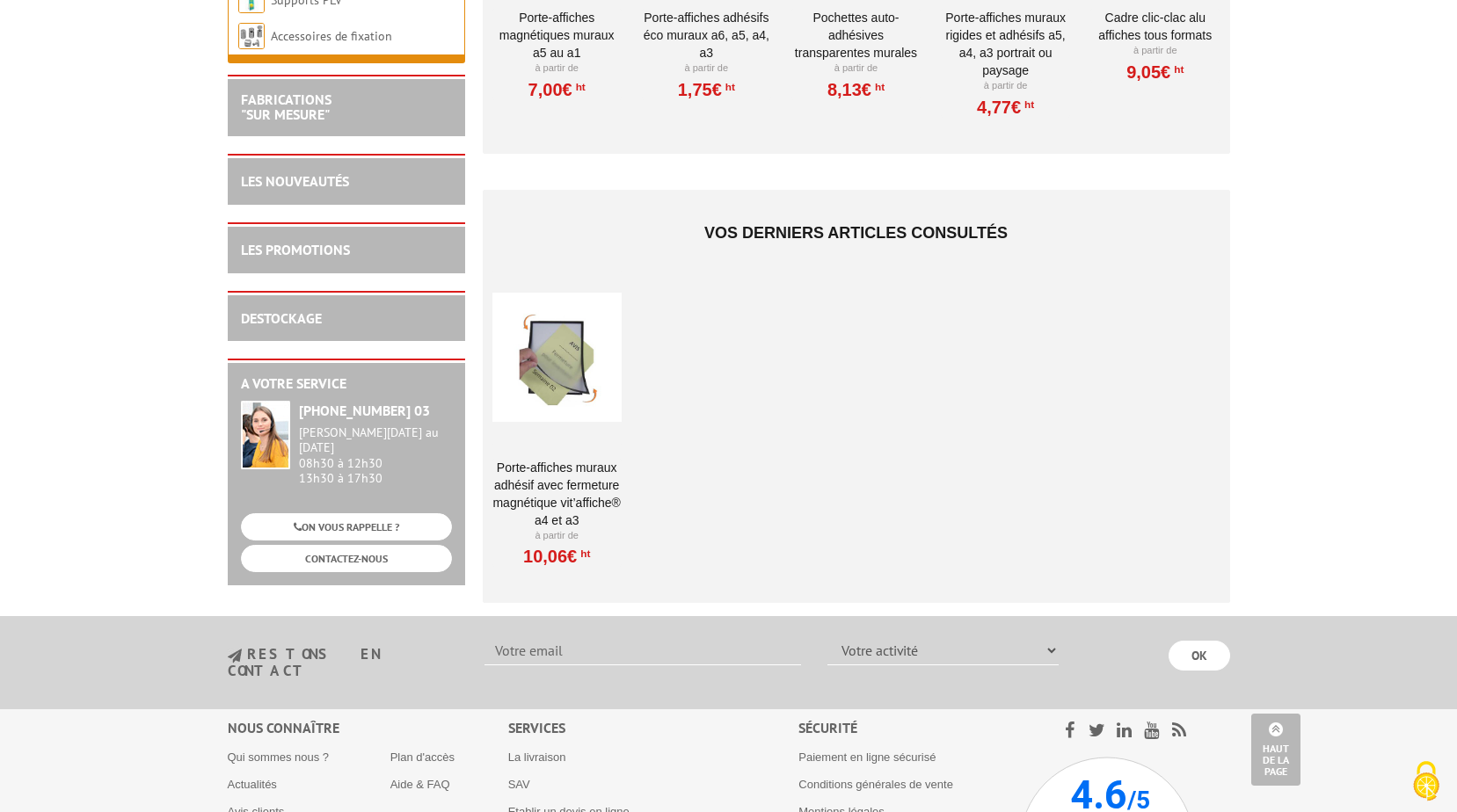
scroll to position [2201, 0]
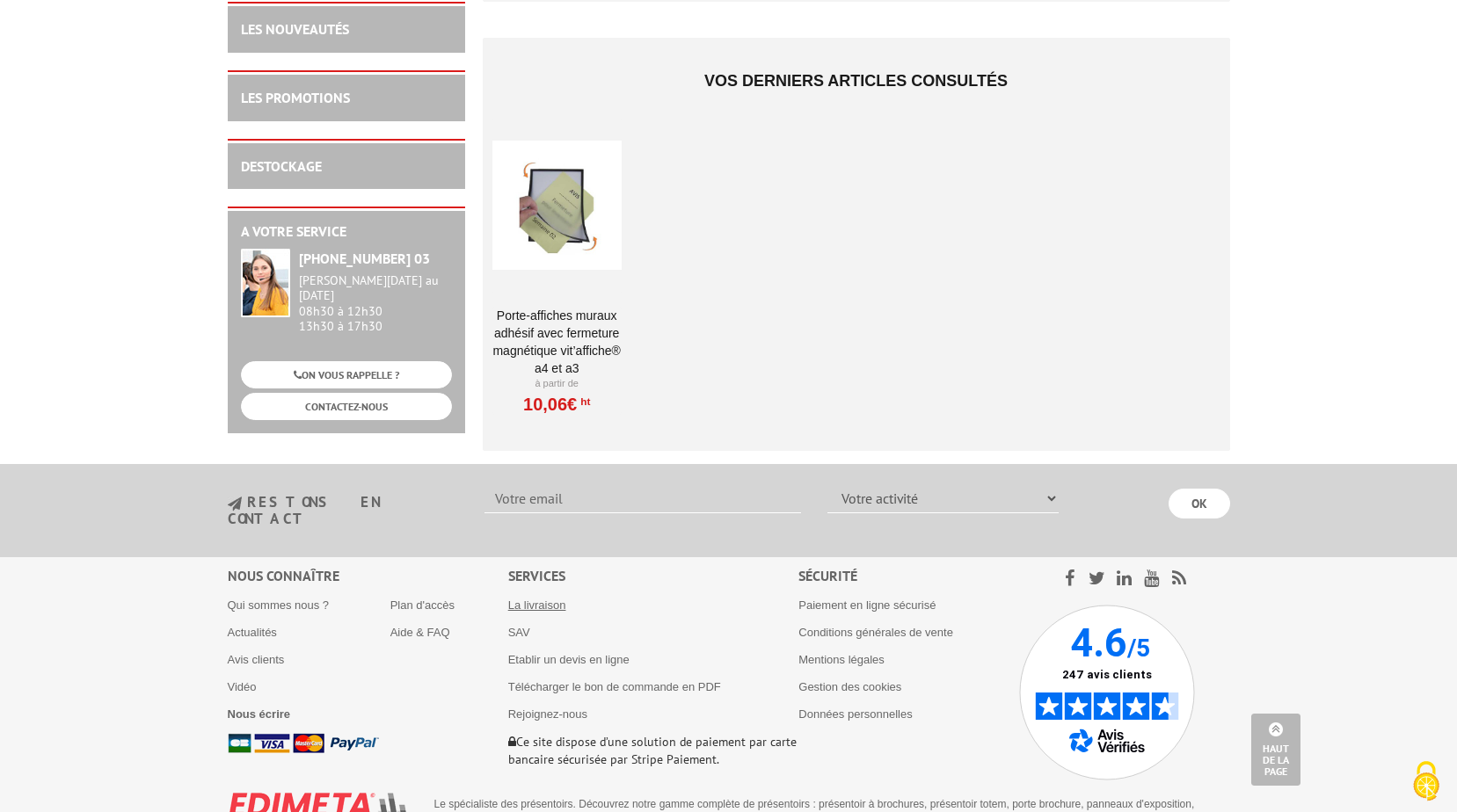
click at [533, 599] on link "La livraison" at bounding box center [536, 605] width 58 height 13
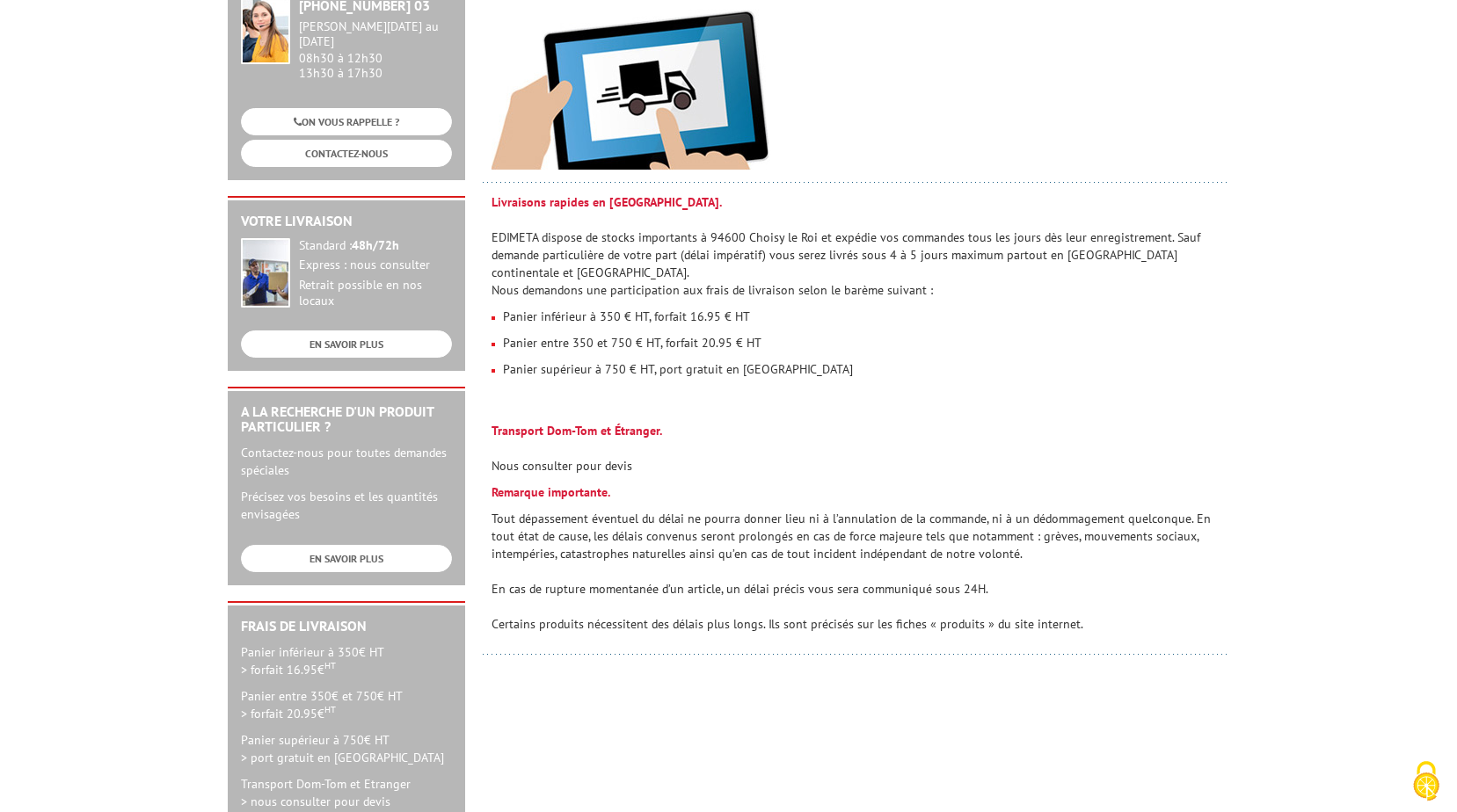
scroll to position [263, 0]
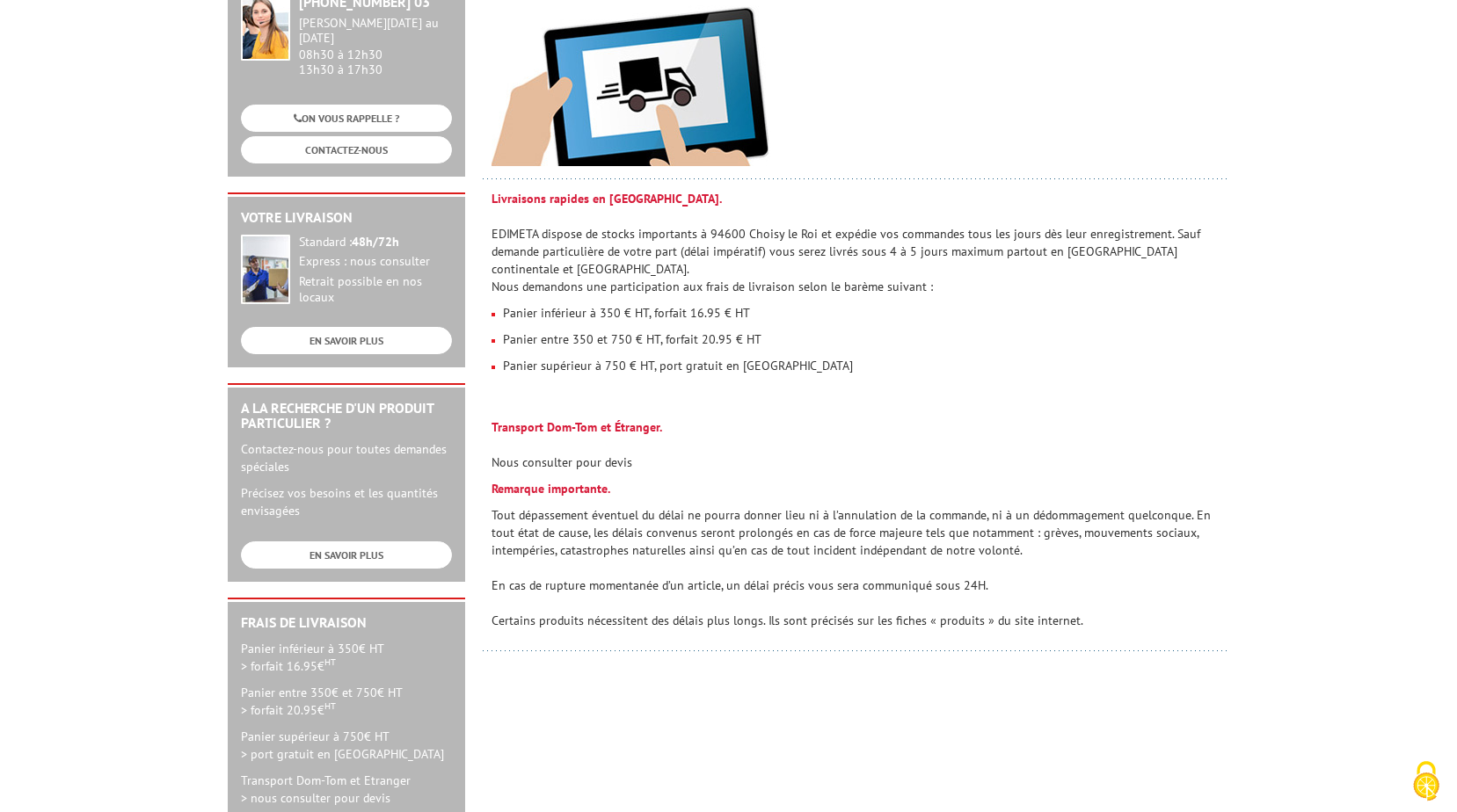
click at [873, 392] on td "Livraisons rapides en [GEOGRAPHIC_DATA]. EDIMETA dispose de stocks importants à…" at bounding box center [856, 426] width 748 height 472
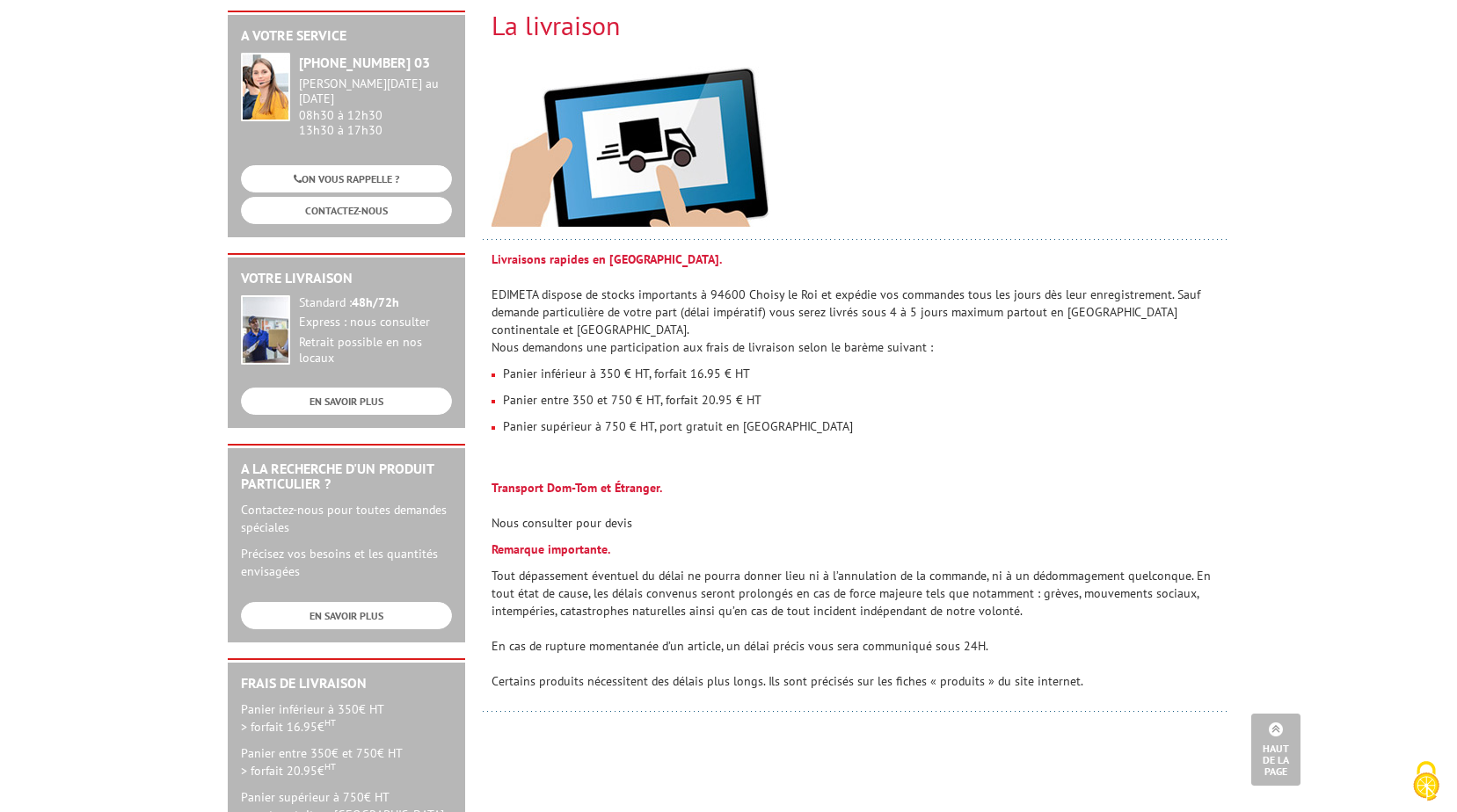
scroll to position [30, 0]
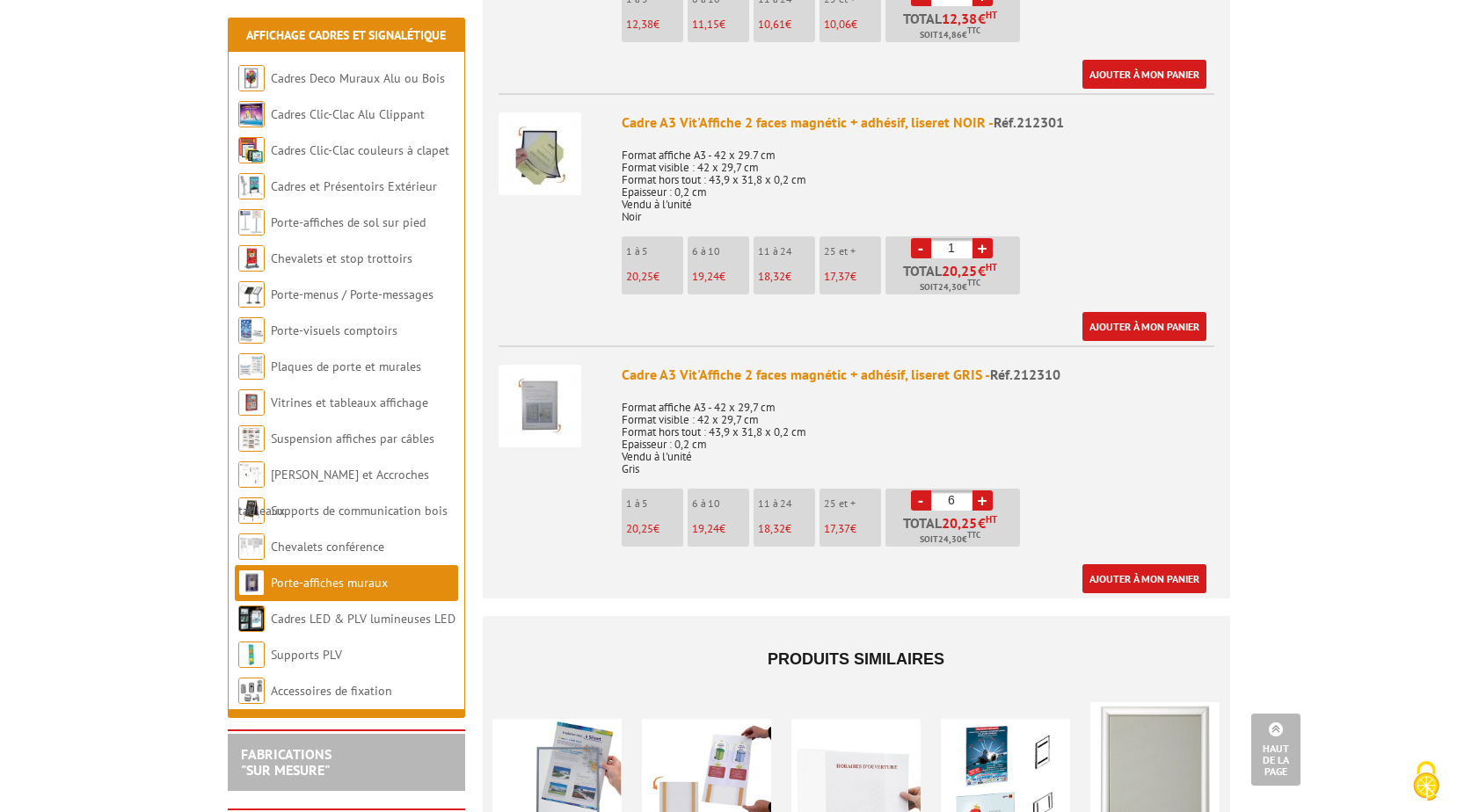
scroll to position [1145, 0]
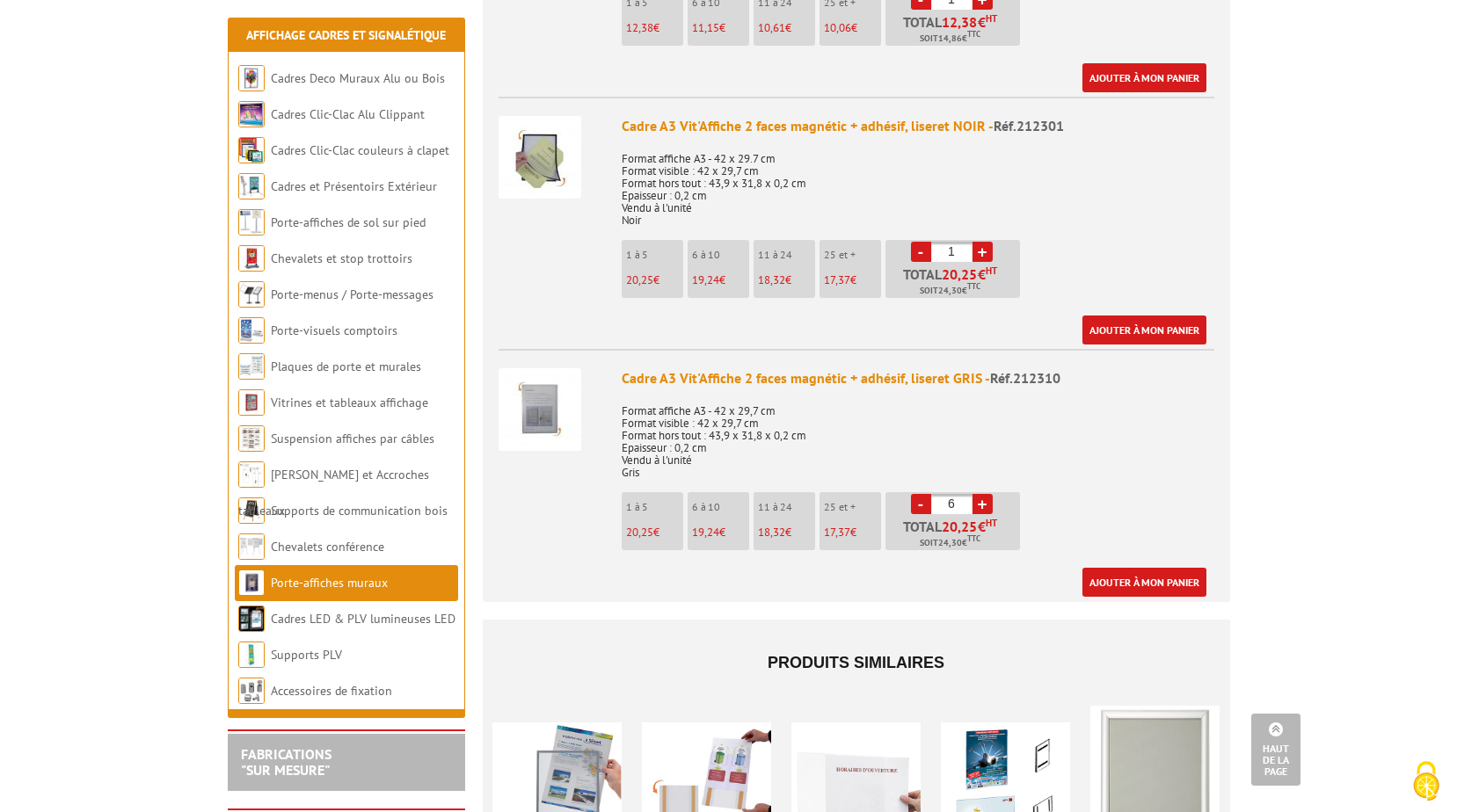
click at [985, 494] on link "+" at bounding box center [982, 503] width 20 height 20
click at [917, 494] on link "-" at bounding box center [921, 503] width 20 height 20
type input "6"
click at [544, 409] on img at bounding box center [540, 410] width 83 height 83
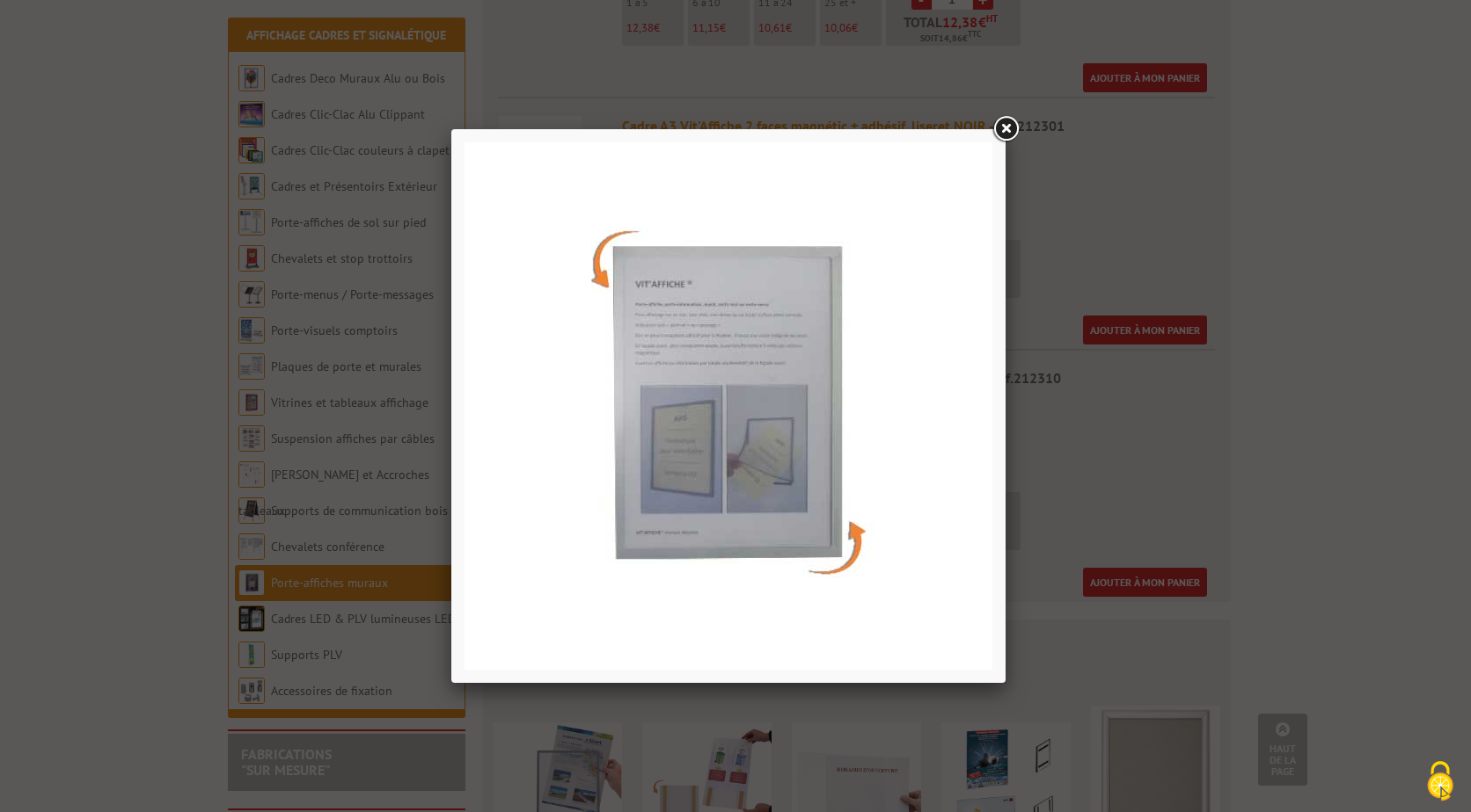
click at [1003, 118] on link at bounding box center [1006, 129] width 32 height 32
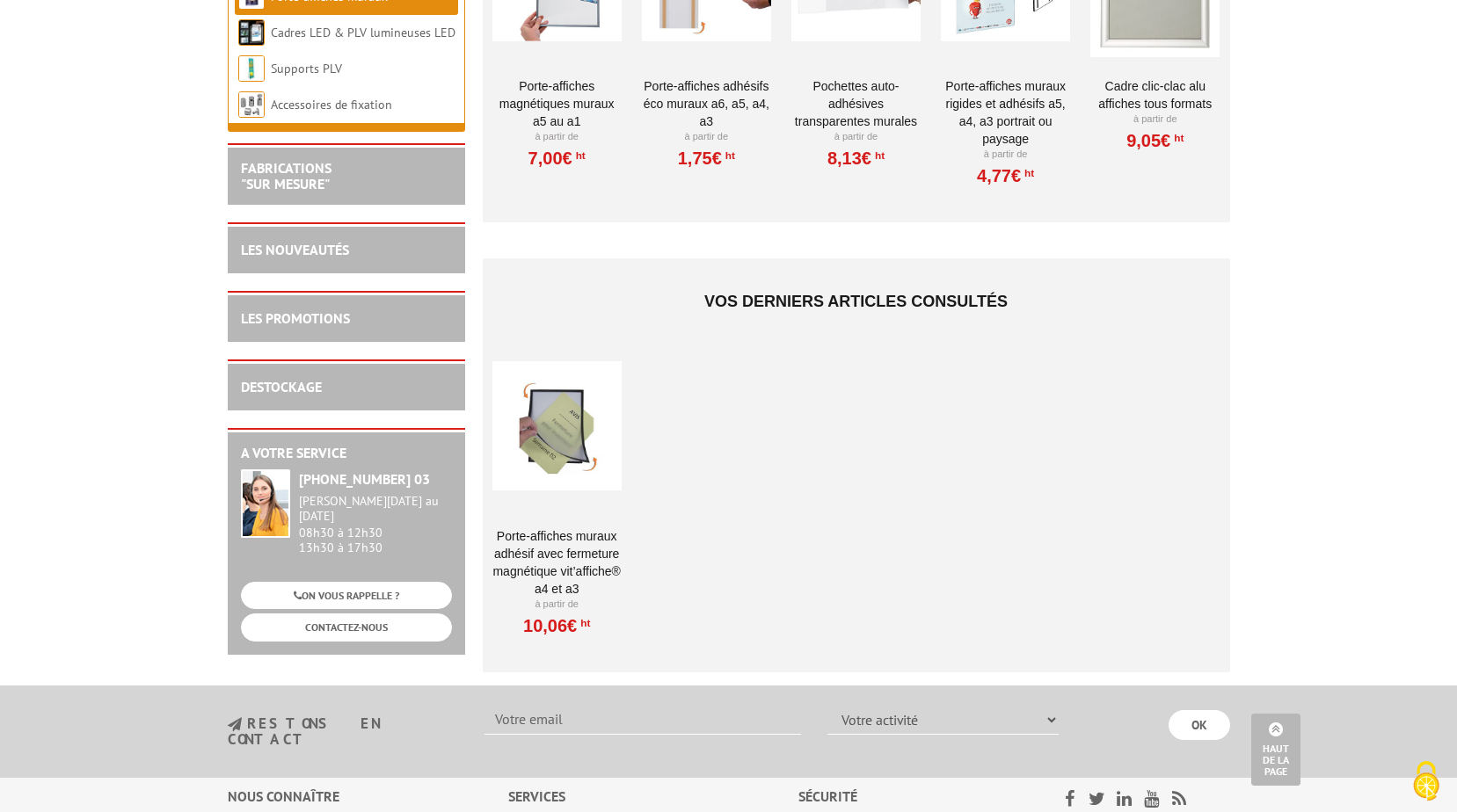
scroll to position [2113, 0]
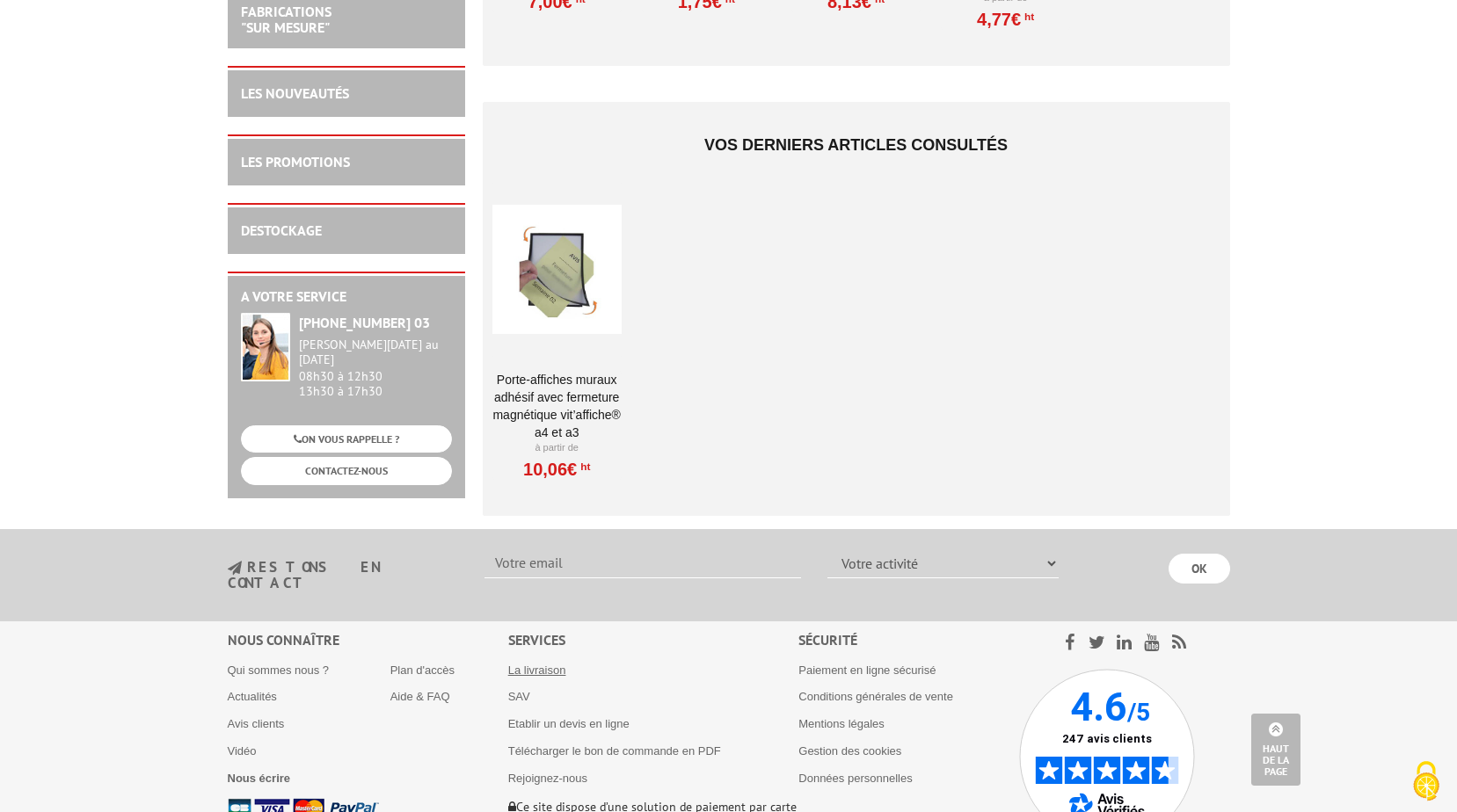
drag, startPoint x: 525, startPoint y: 637, endPoint x: 537, endPoint y: 634, distance: 12.4
click at [525, 664] on link "La livraison" at bounding box center [536, 670] width 58 height 13
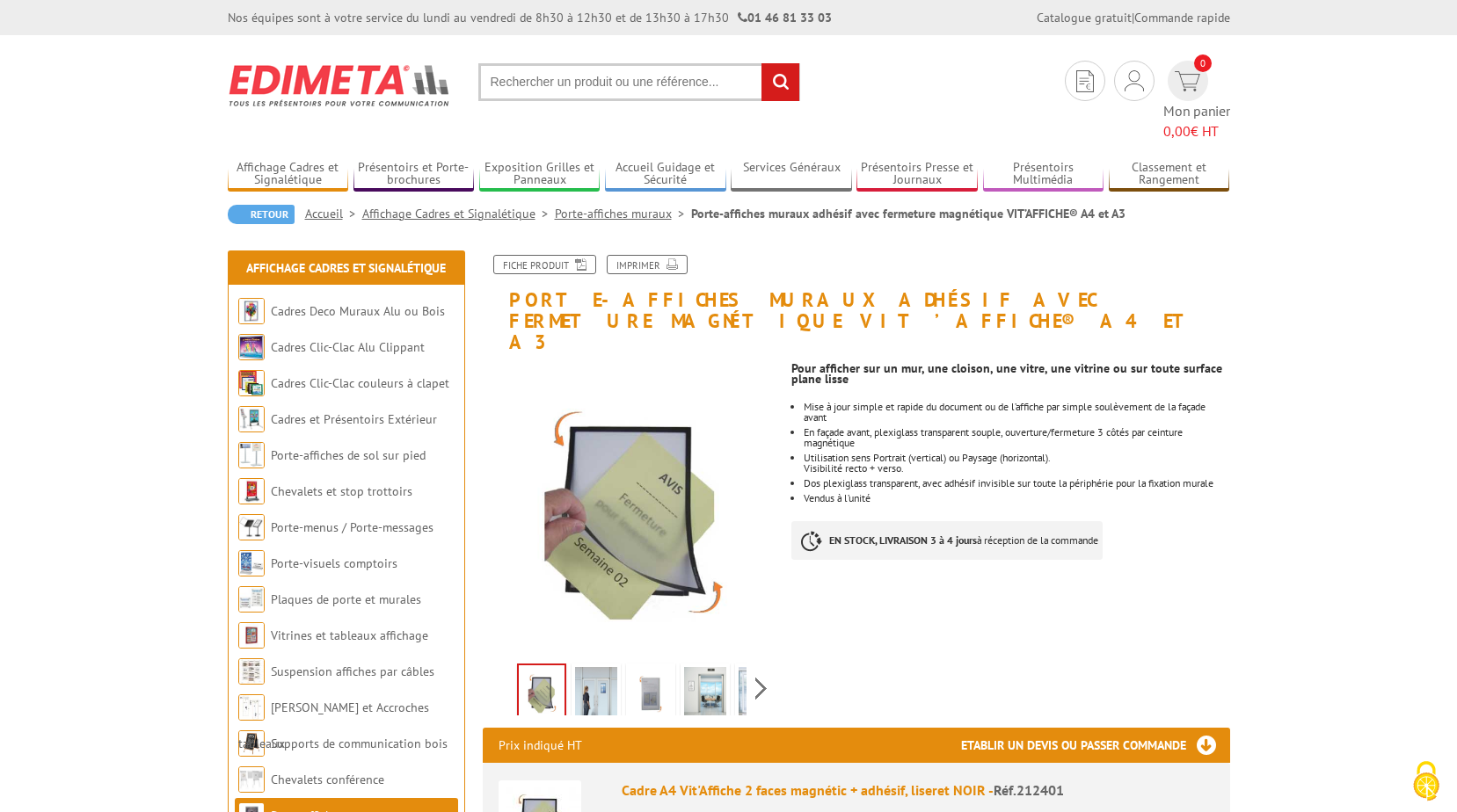
click at [468, 206] on link "Affichage Cadres et Signalétique" at bounding box center [459, 213] width 193 height 16
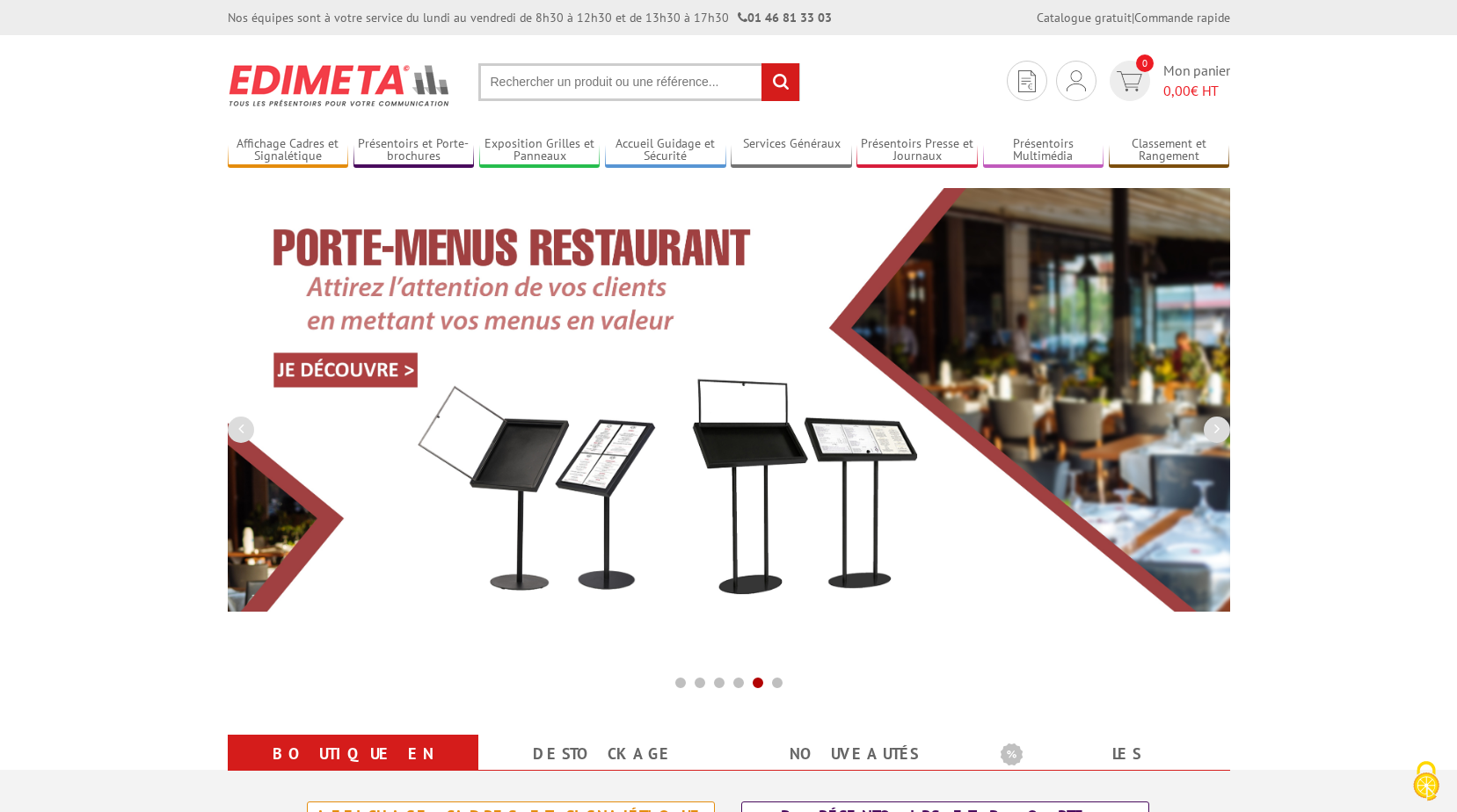
click at [621, 86] on input "text" at bounding box center [639, 82] width 322 height 38
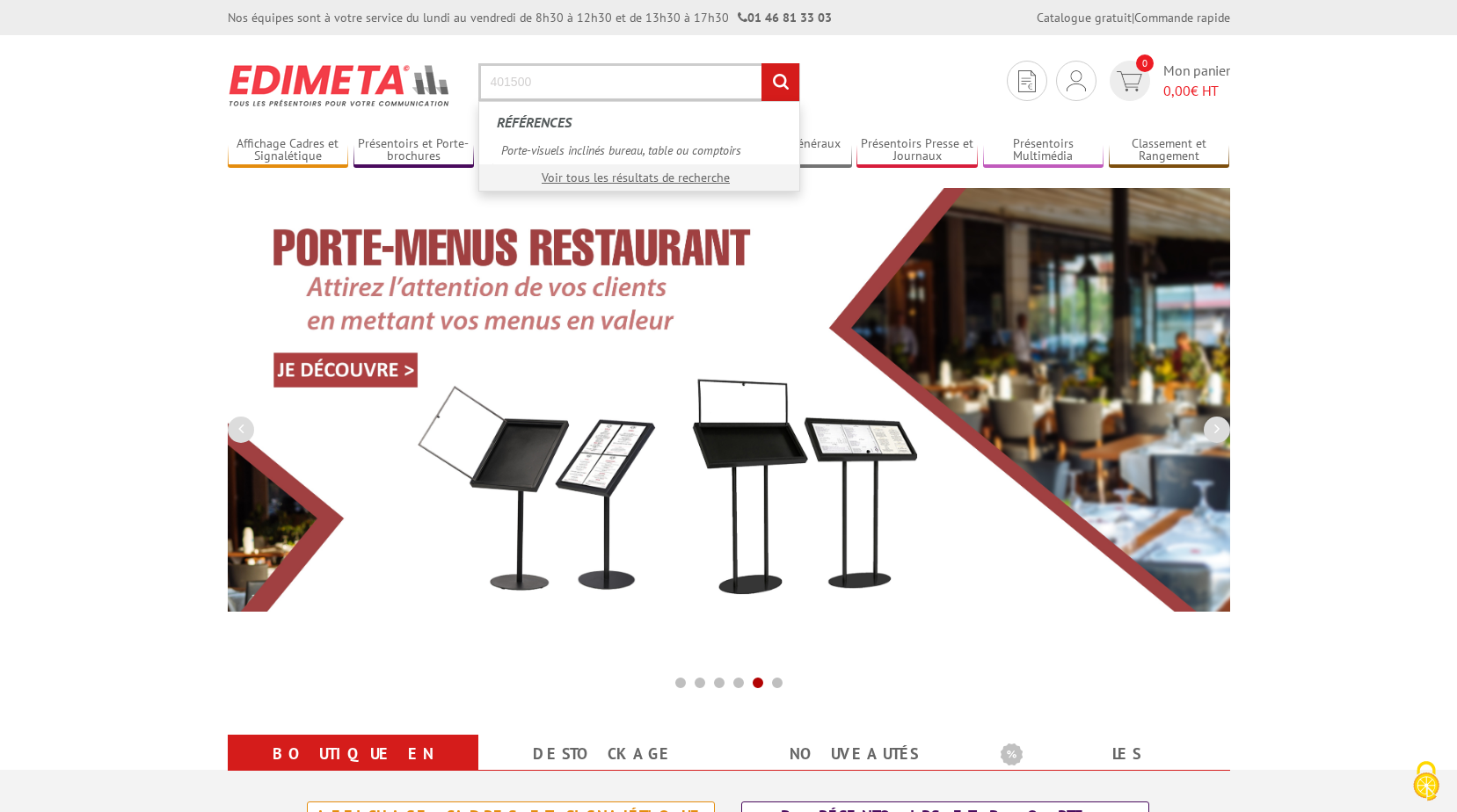
type input "401500"
click at [765, 73] on input "rechercher" at bounding box center [780, 82] width 38 height 38
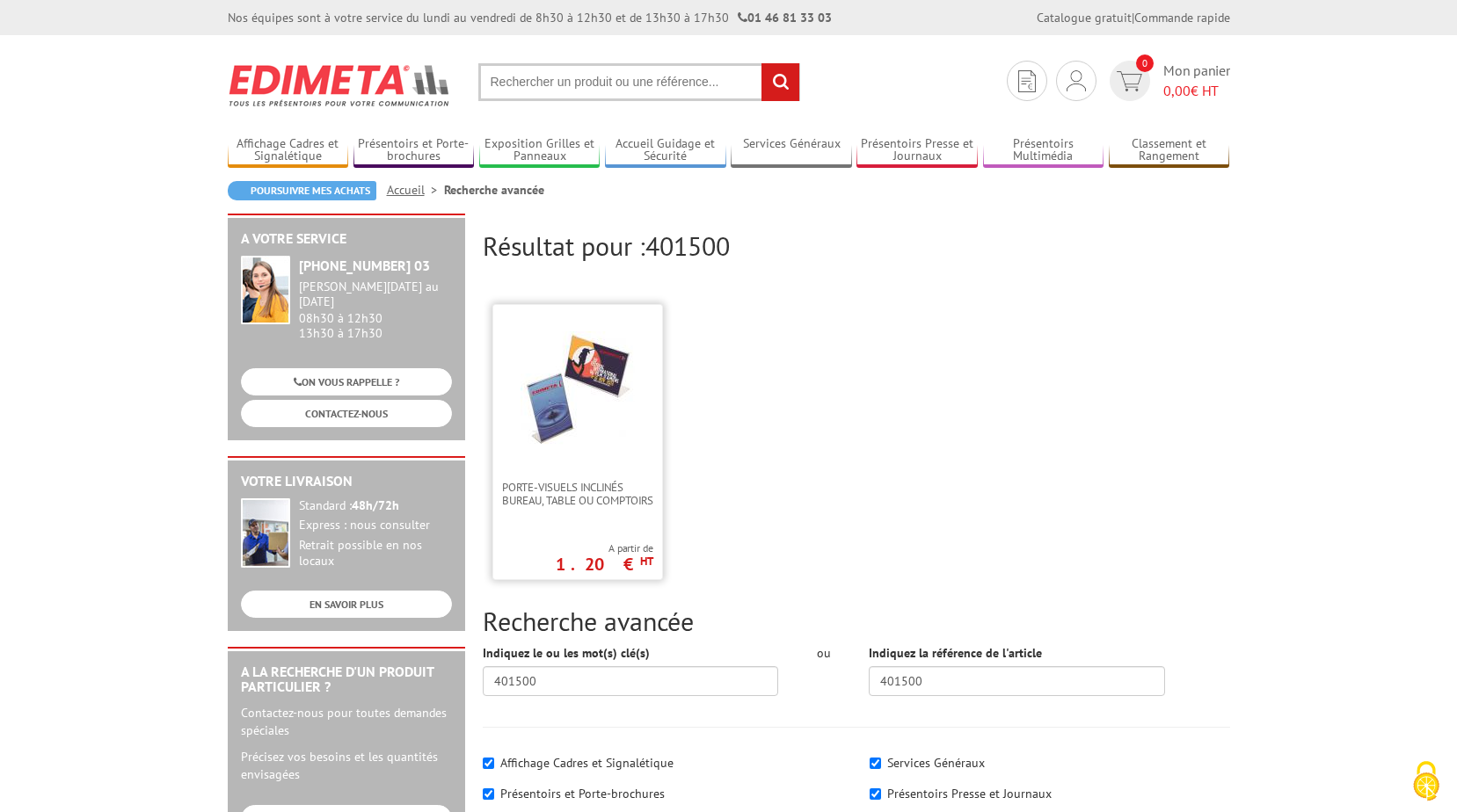
click at [585, 390] on img at bounding box center [577, 388] width 114 height 114
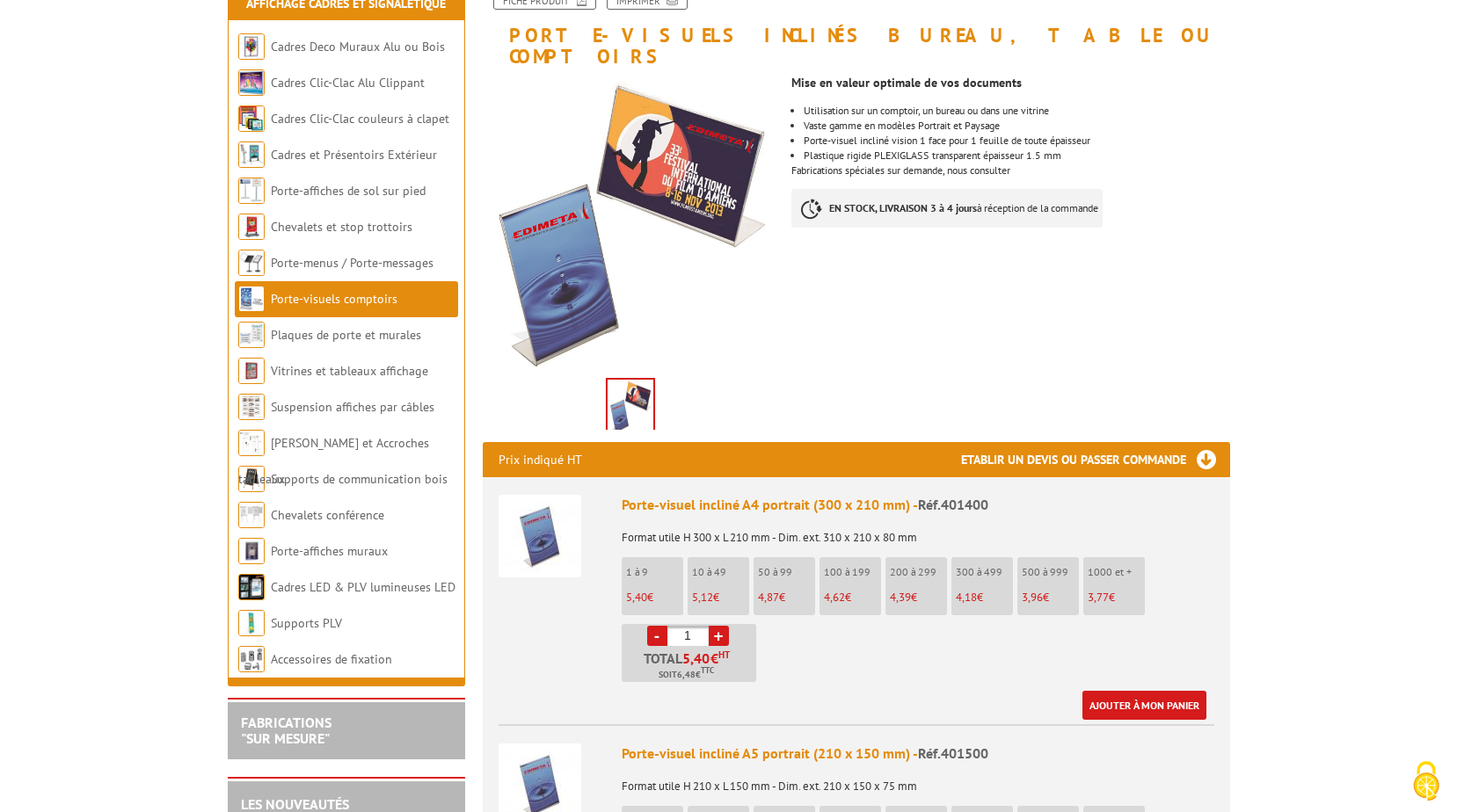
scroll to position [263, 0]
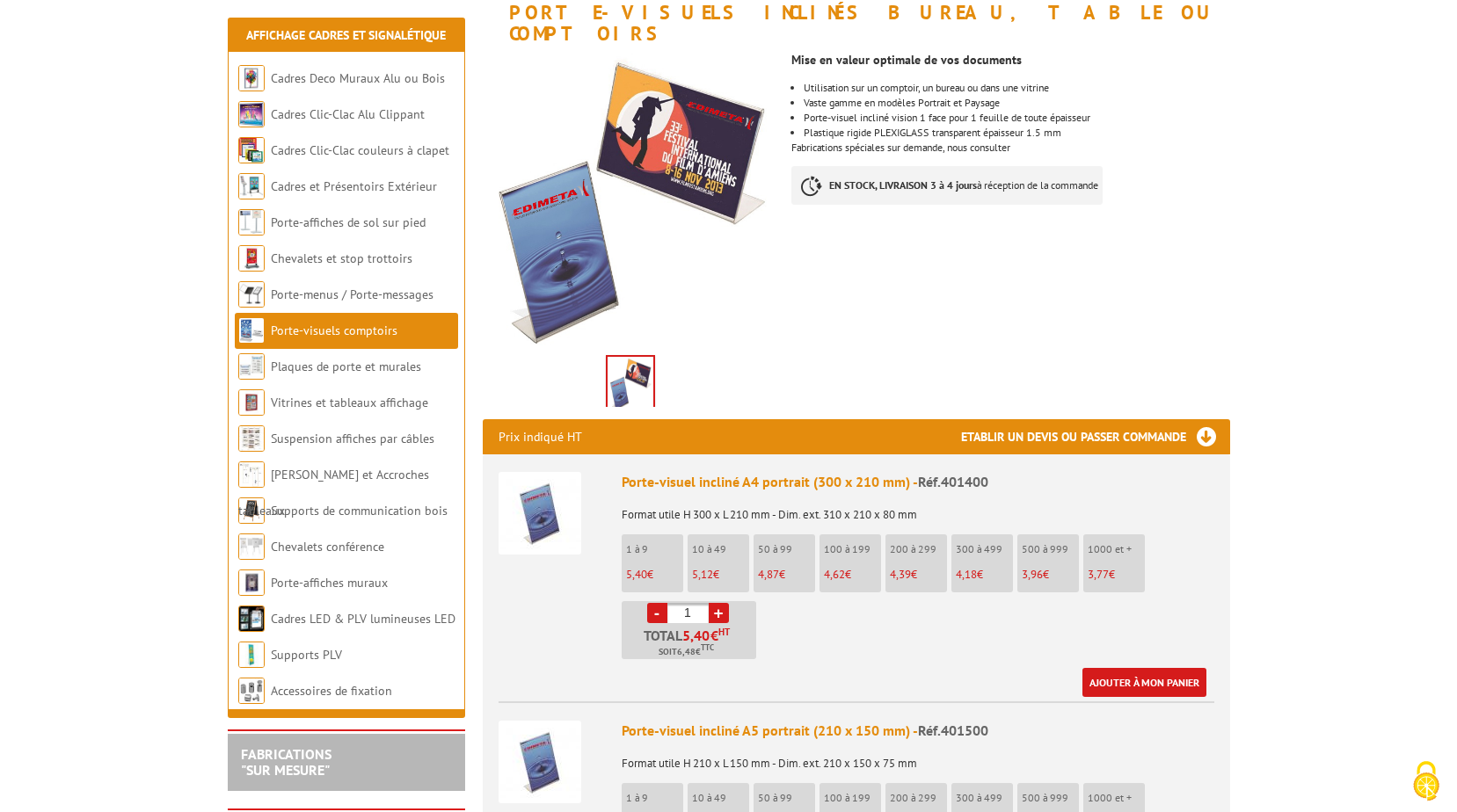
click at [720, 603] on link "+" at bounding box center [719, 613] width 20 height 20
type input "2"
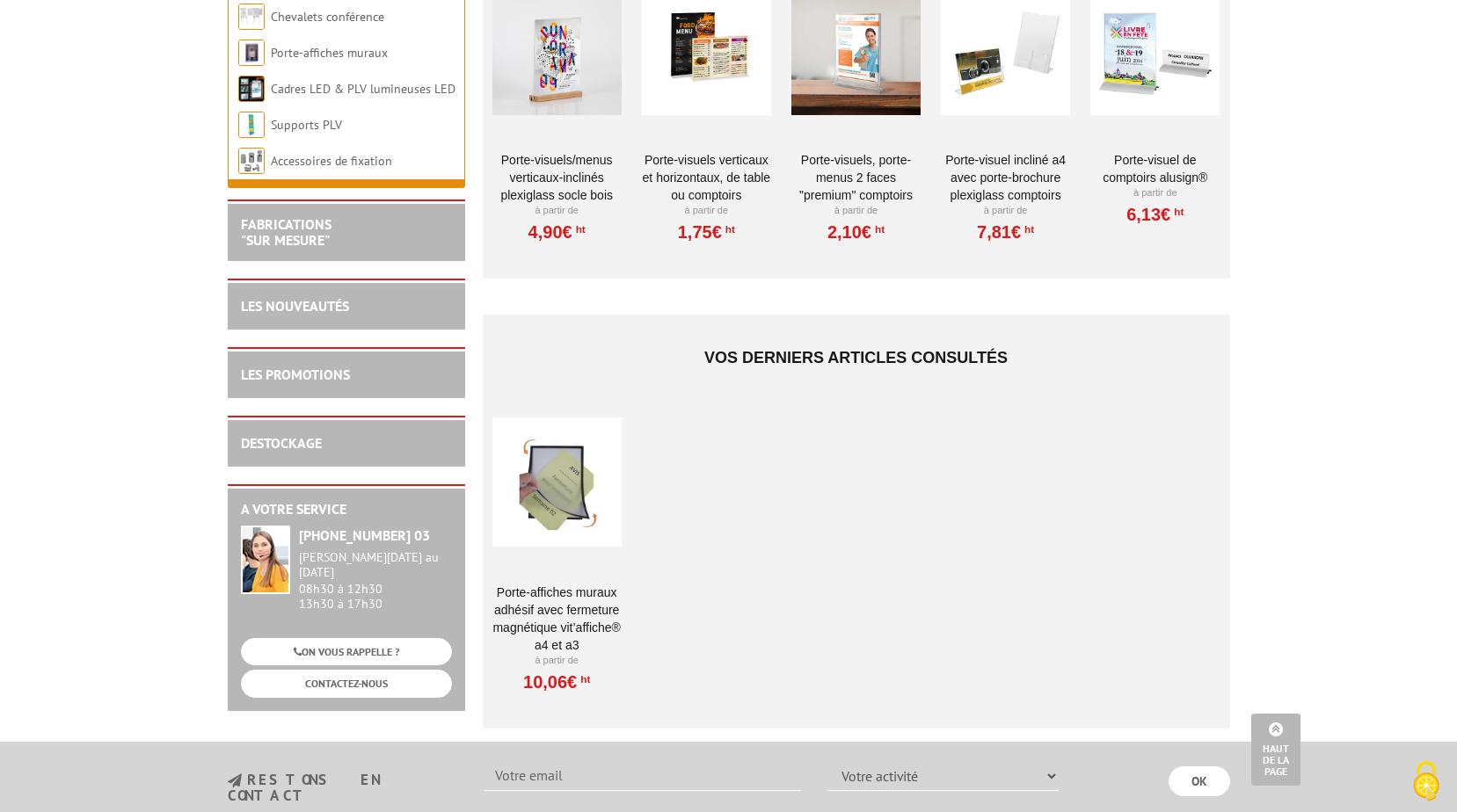
scroll to position [3253, 0]
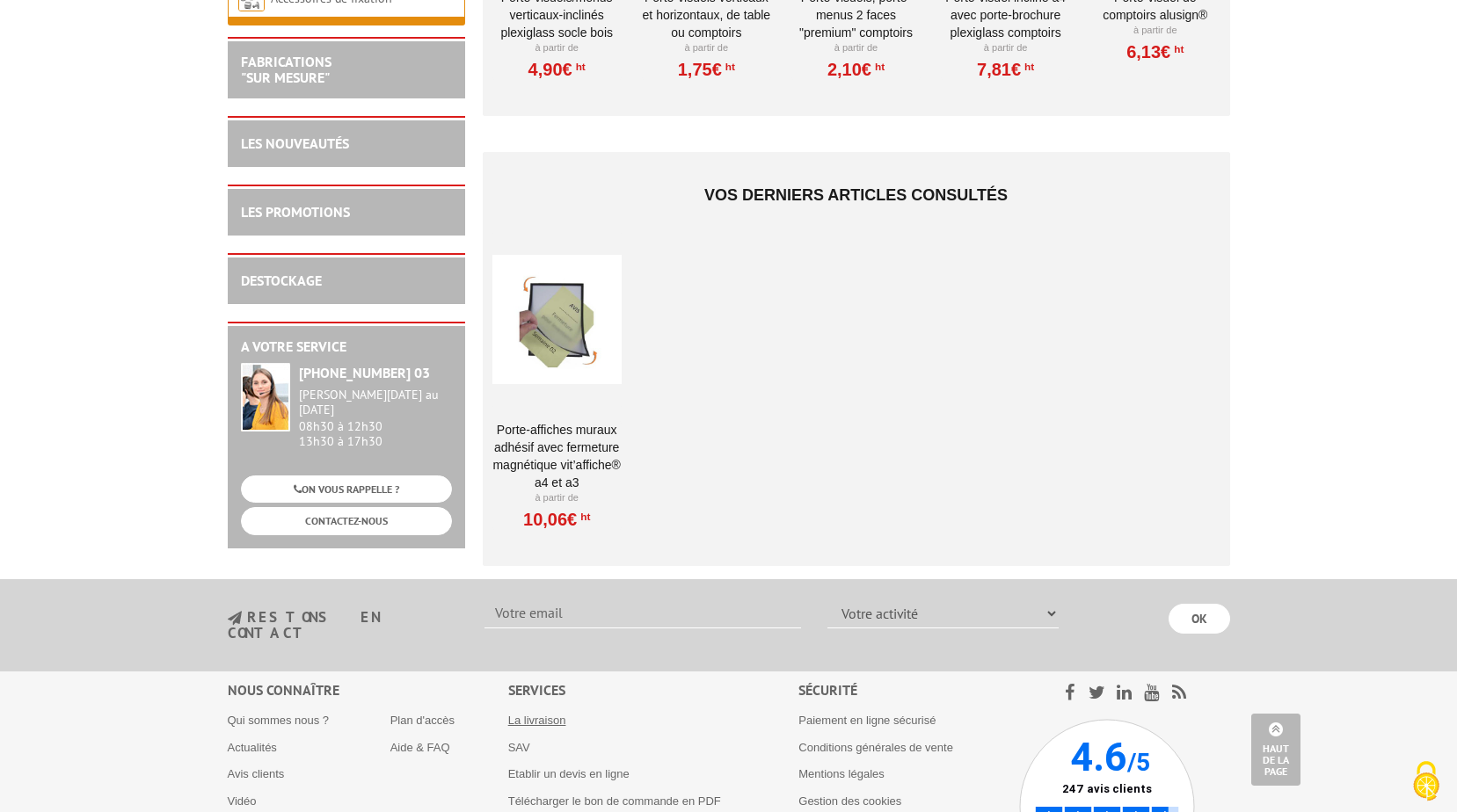
click at [518, 714] on link "La livraison" at bounding box center [536, 720] width 58 height 13
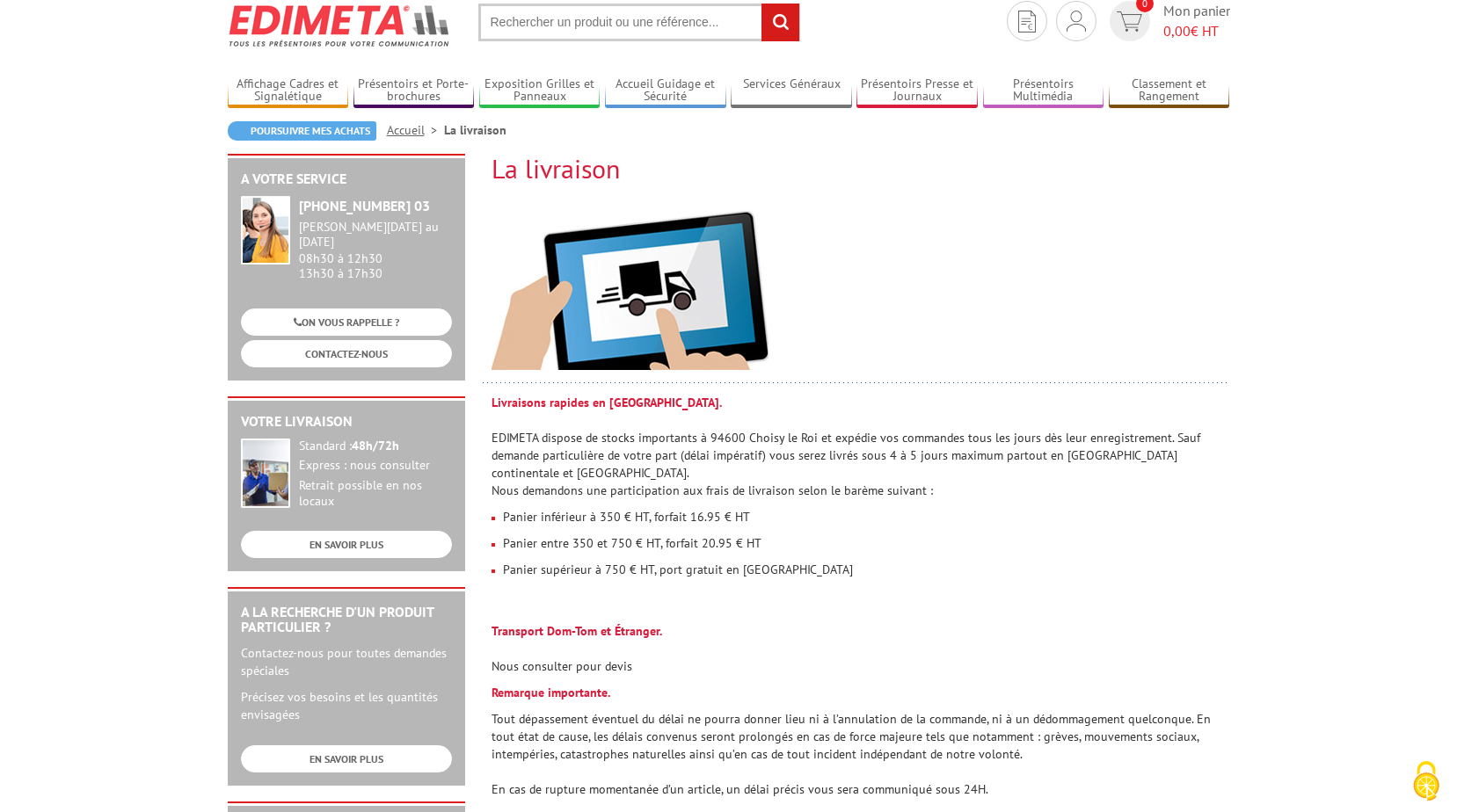
scroll to position [88, 0]
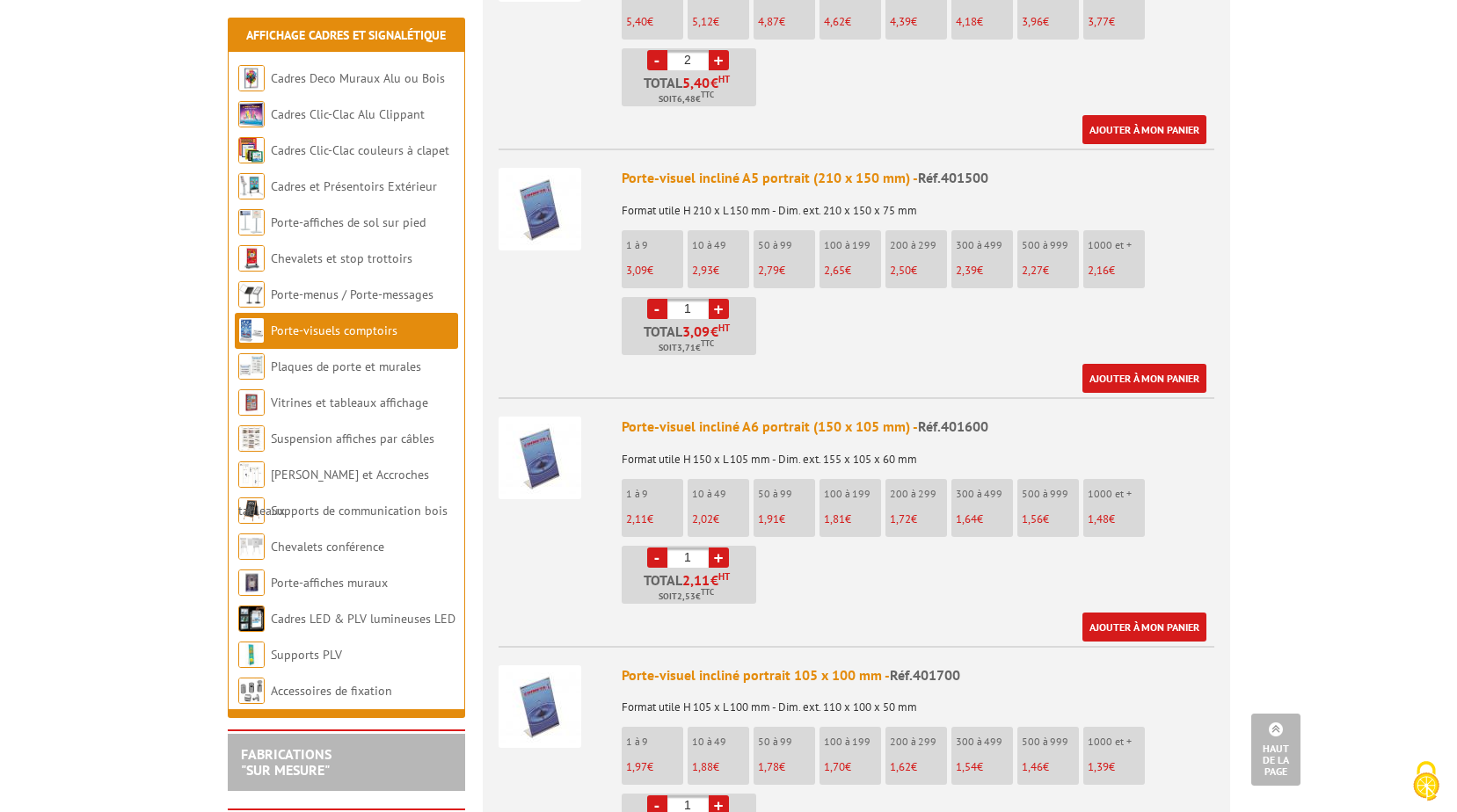
scroll to position [702, 0]
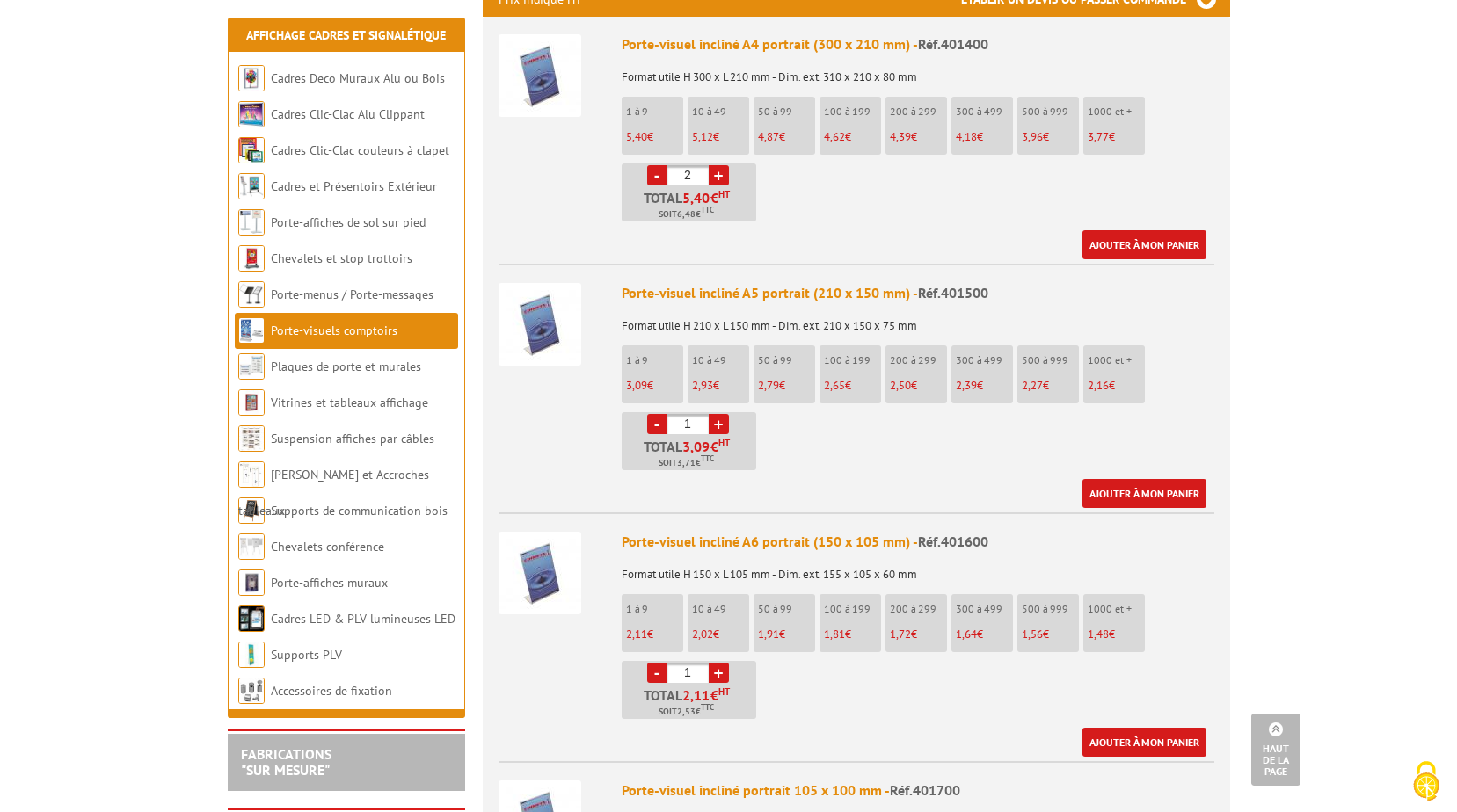
click at [719, 414] on link "+" at bounding box center [719, 424] width 20 height 20
click at [659, 414] on link "-" at bounding box center [656, 424] width 20 height 20
click at [720, 414] on link "+" at bounding box center [719, 424] width 20 height 20
type input "2"
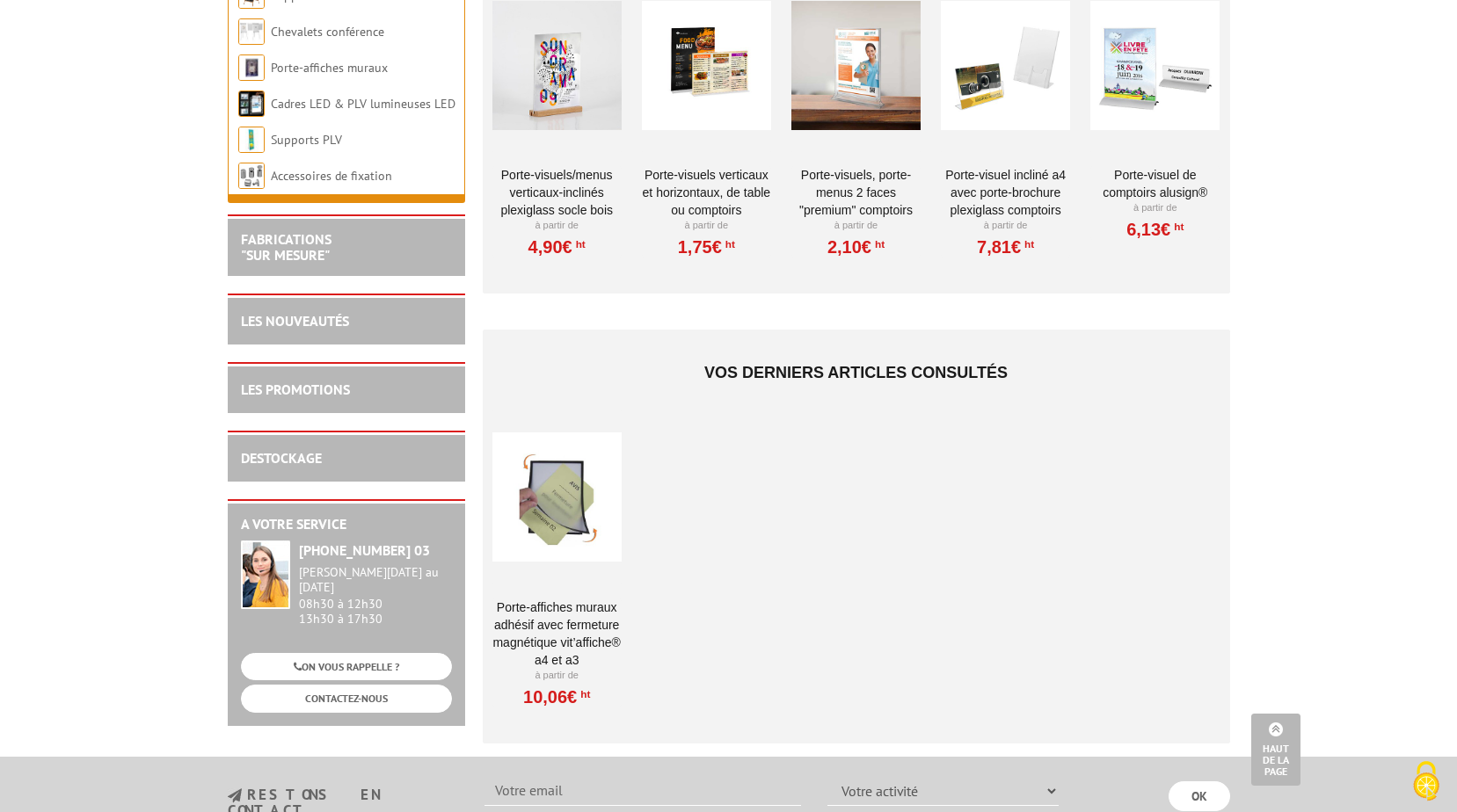
scroll to position [3340, 0]
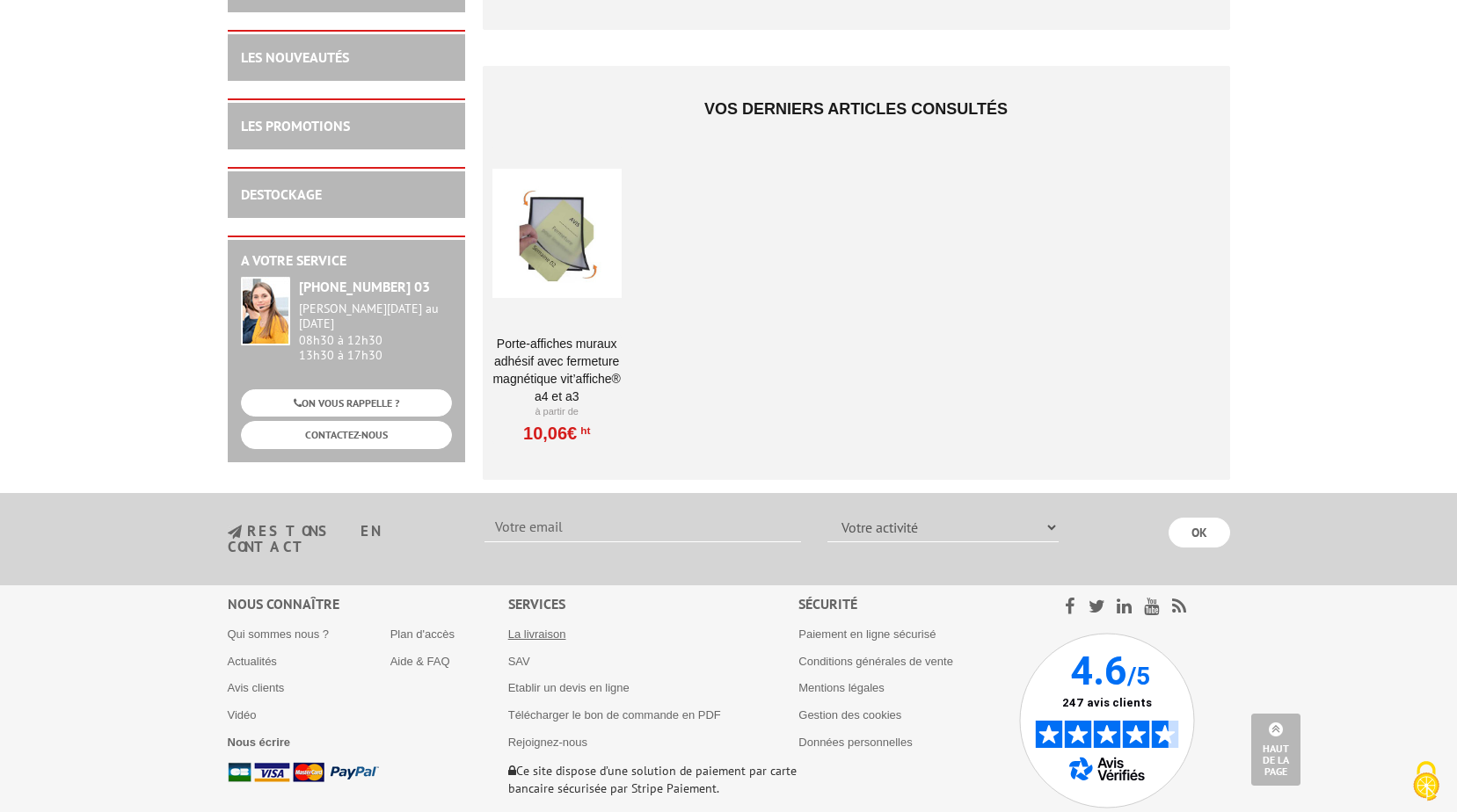
click at [519, 628] on link "La livraison" at bounding box center [536, 634] width 58 height 13
